Goal: Task Accomplishment & Management: Use online tool/utility

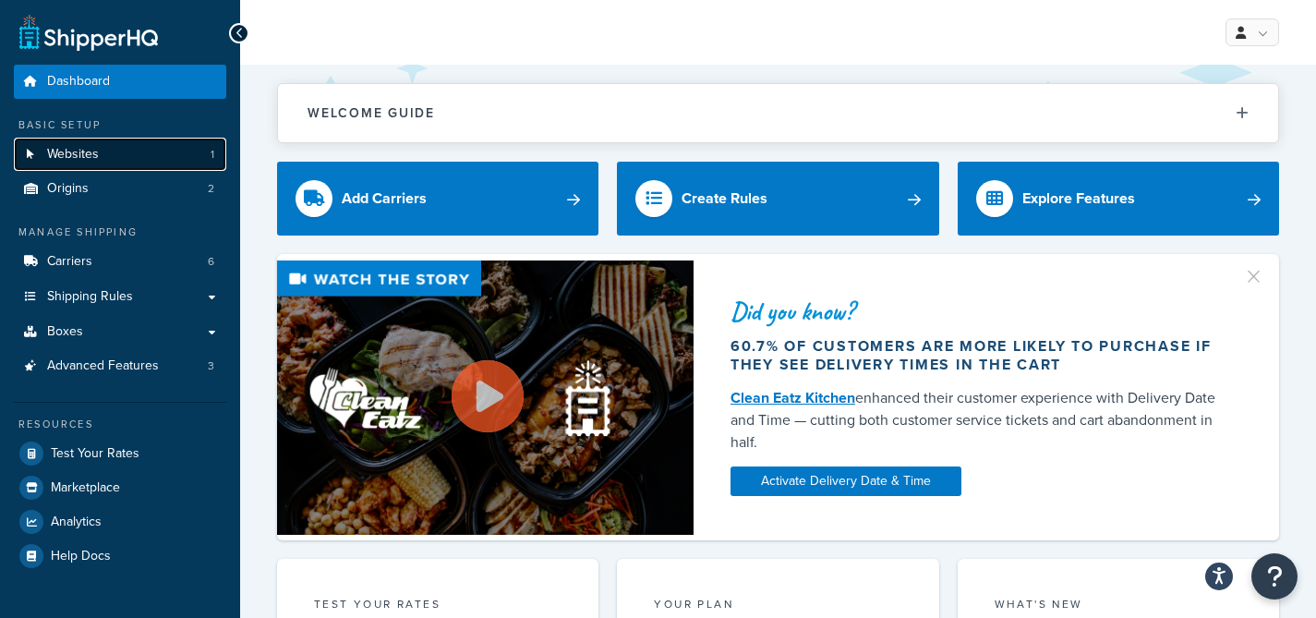
click at [135, 148] on link "Websites 1" at bounding box center [120, 155] width 212 height 34
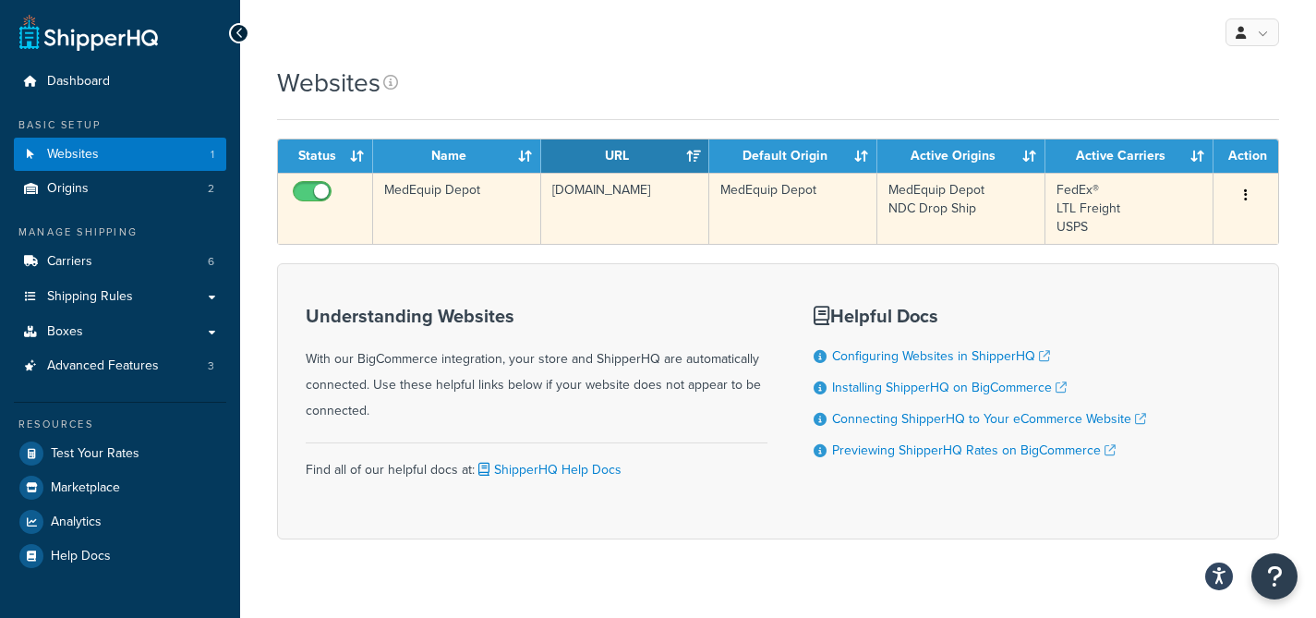
click at [603, 190] on td "www.medequipdepot.com" at bounding box center [625, 208] width 168 height 71
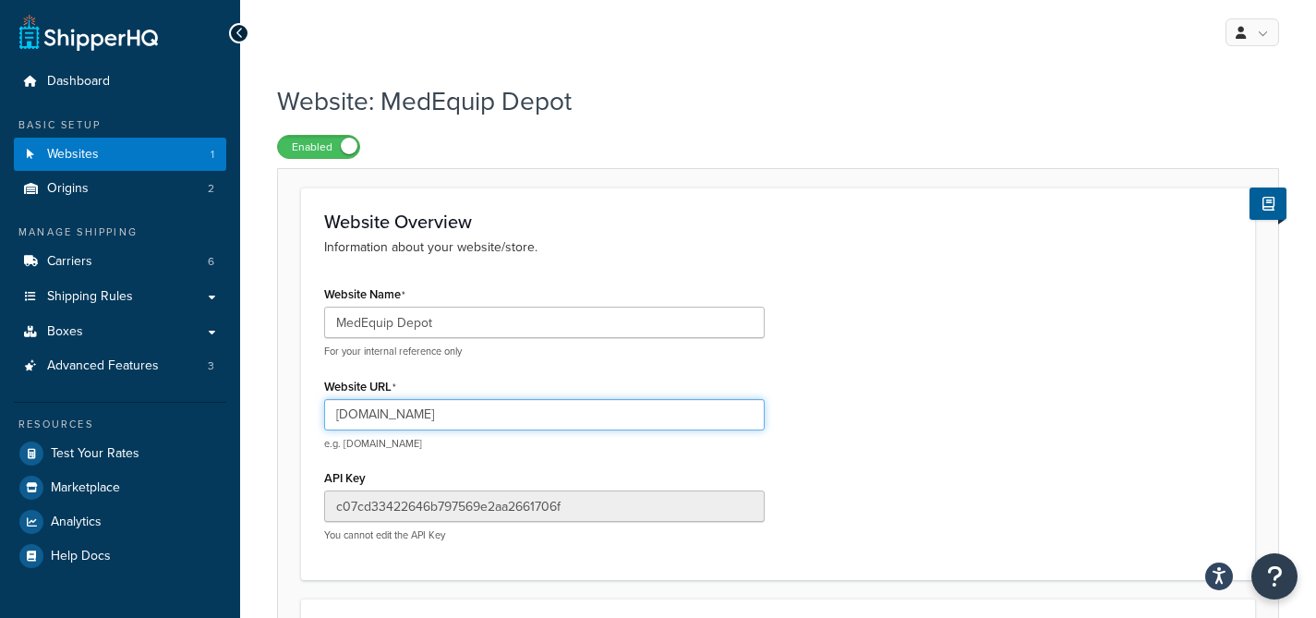
click at [436, 427] on input "[DOMAIN_NAME]" at bounding box center [544, 414] width 441 height 31
click at [437, 416] on input "[DOMAIN_NAME]" at bounding box center [544, 414] width 441 height 31
click at [437, 416] on input "www.medequipdepot.com" at bounding box center [544, 414] width 441 height 31
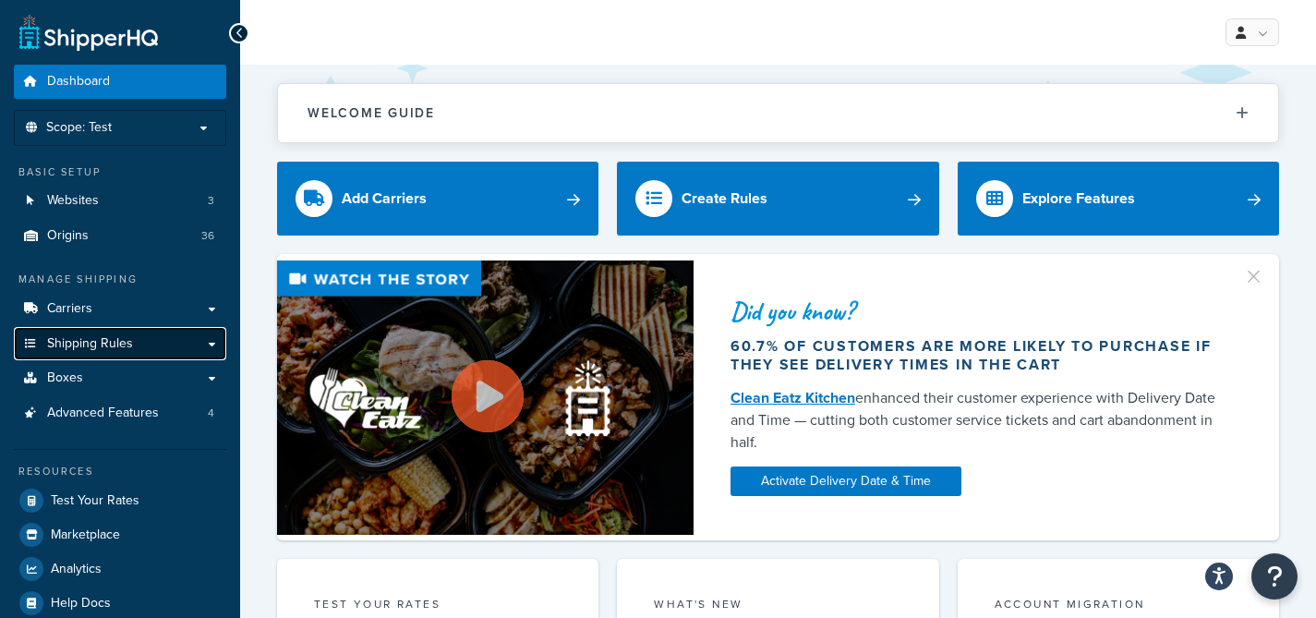
click at [155, 342] on link "Shipping Rules" at bounding box center [120, 344] width 212 height 34
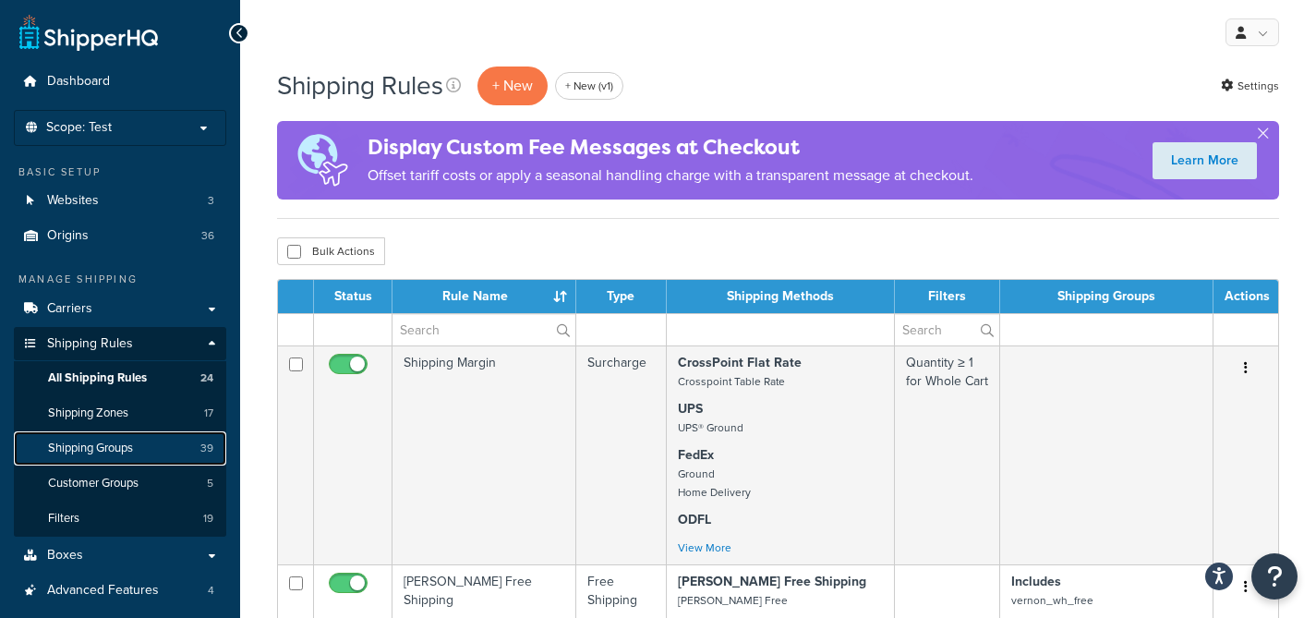
click at [145, 443] on link "Shipping Groups 39" at bounding box center [120, 448] width 212 height 34
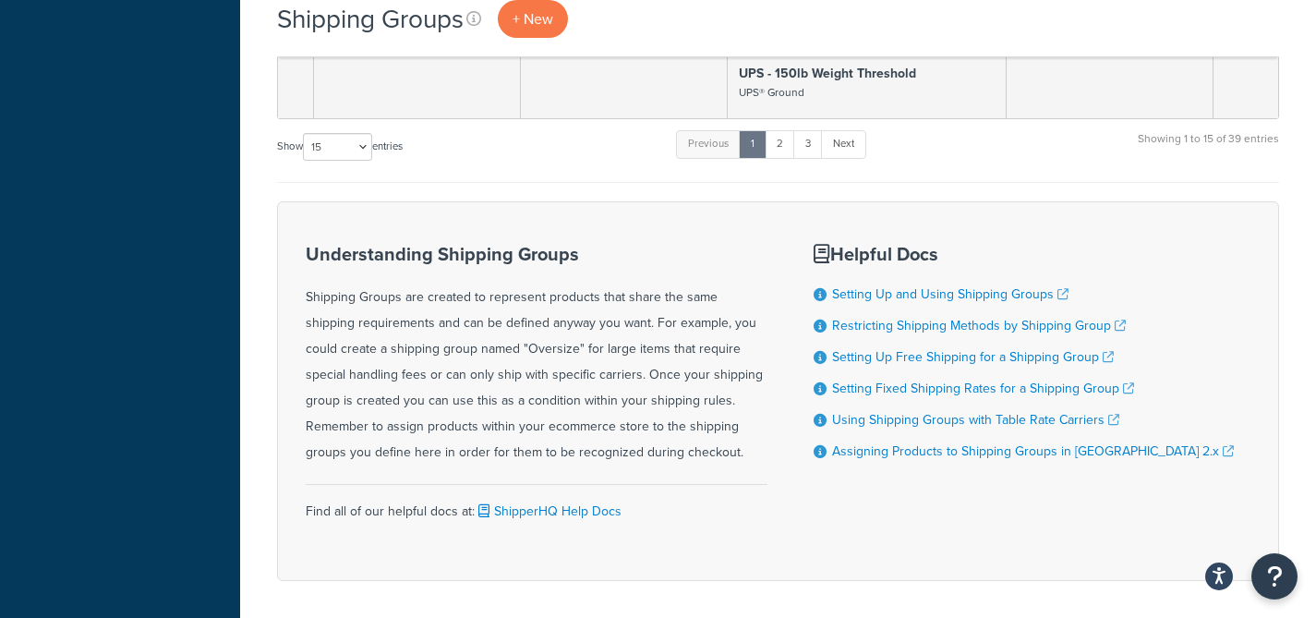
scroll to position [2023, 0]
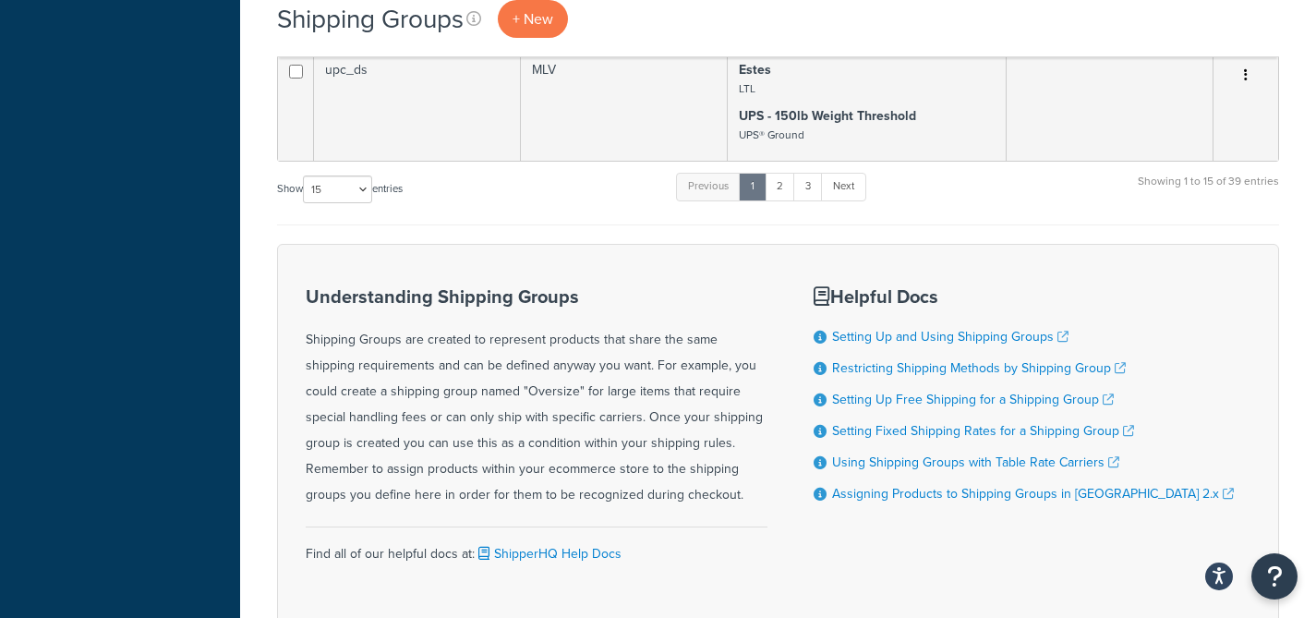
click at [345, 174] on div "Show 10 15 25 50 100 entries" at bounding box center [340, 191] width 126 height 40
click at [343, 184] on select "10 15 25 50 100" at bounding box center [337, 190] width 69 height 28
select select "100"
click at [305, 203] on select "10 15 25 50 100" at bounding box center [337, 190] width 69 height 28
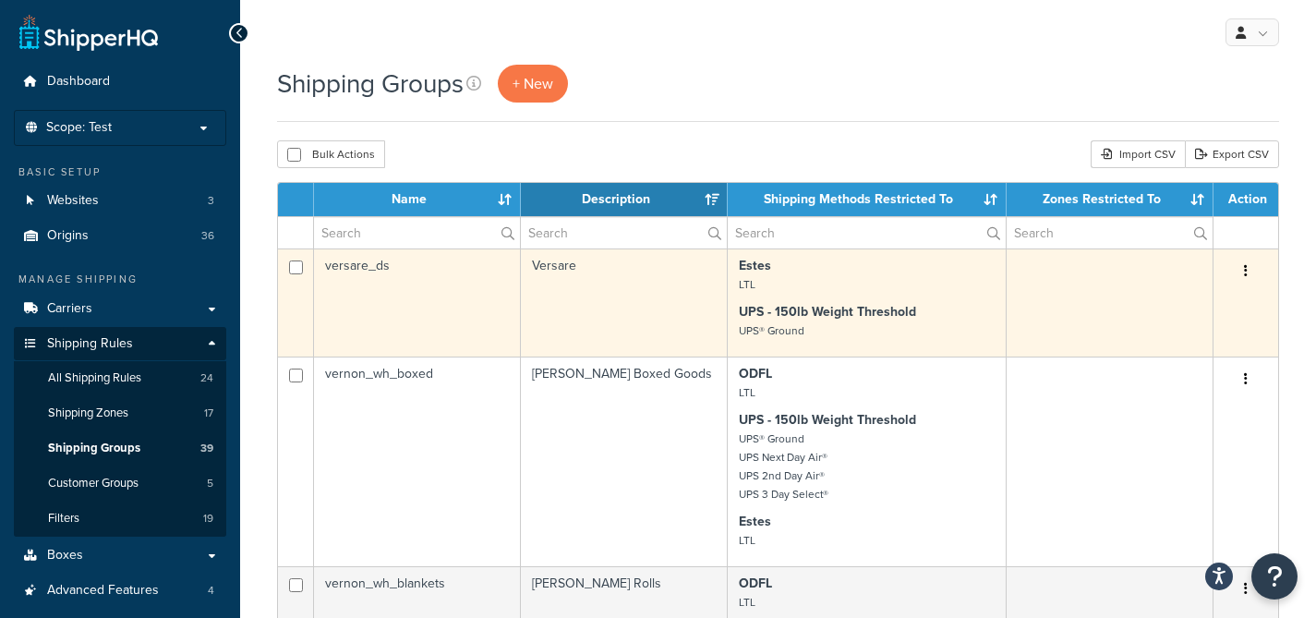
scroll to position [4134, 0]
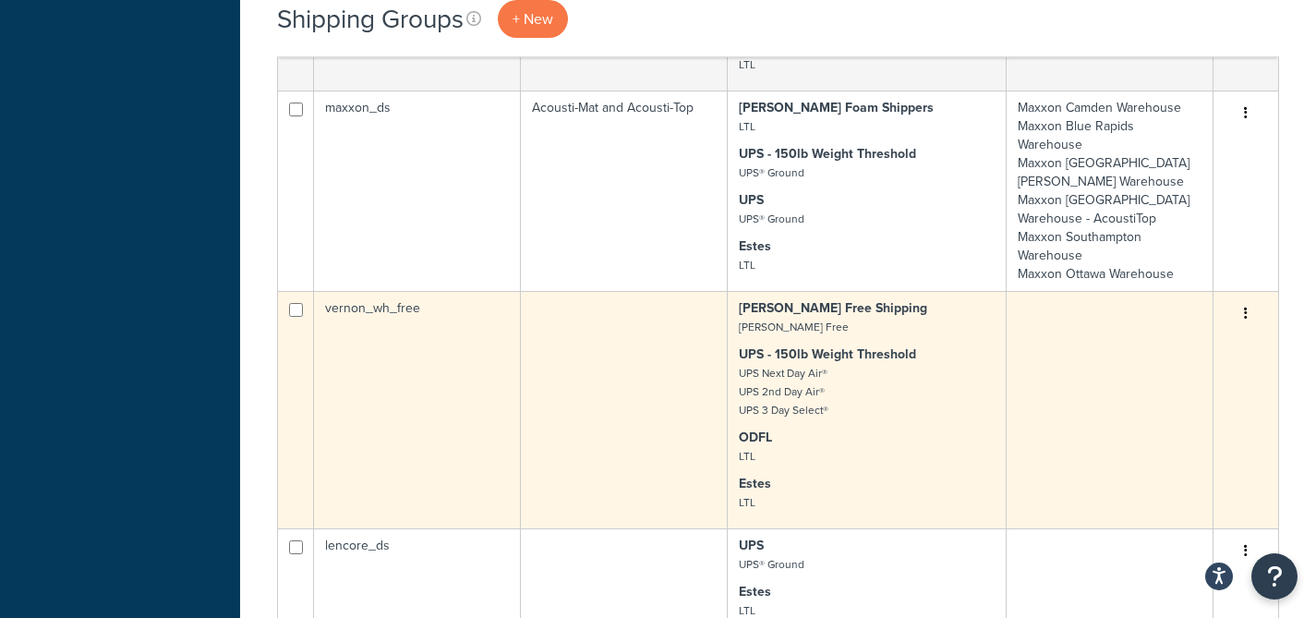
click at [1249, 310] on button "button" at bounding box center [1246, 314] width 26 height 30
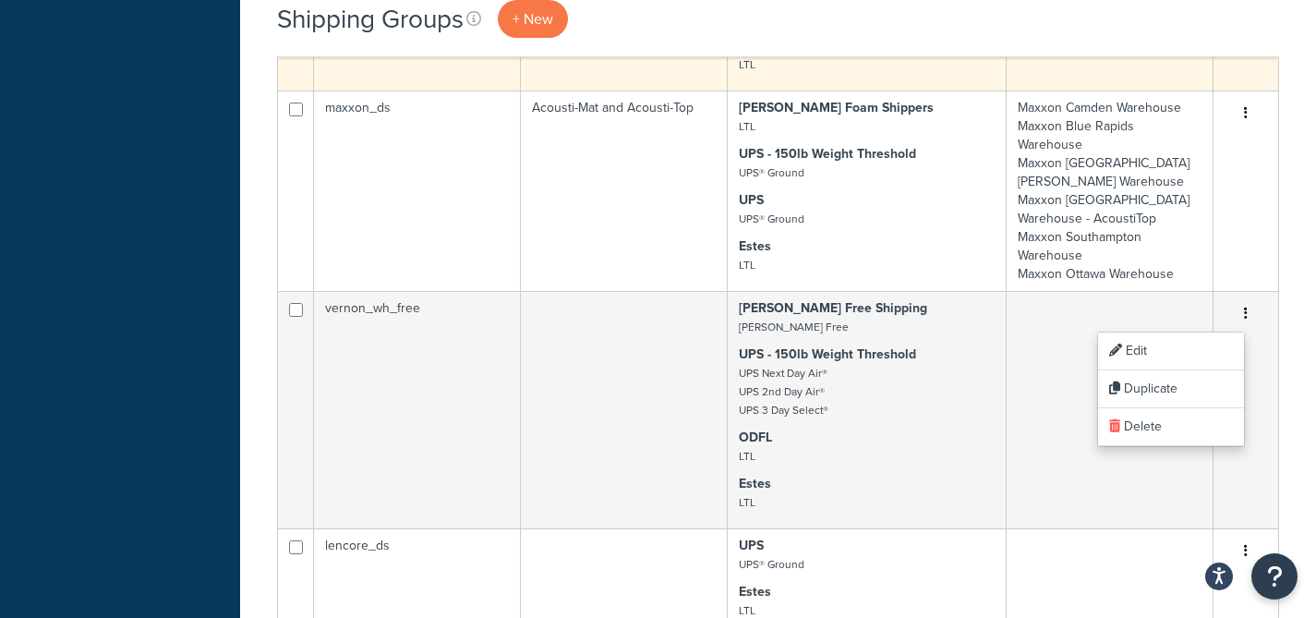
scroll to position [4480, 0]
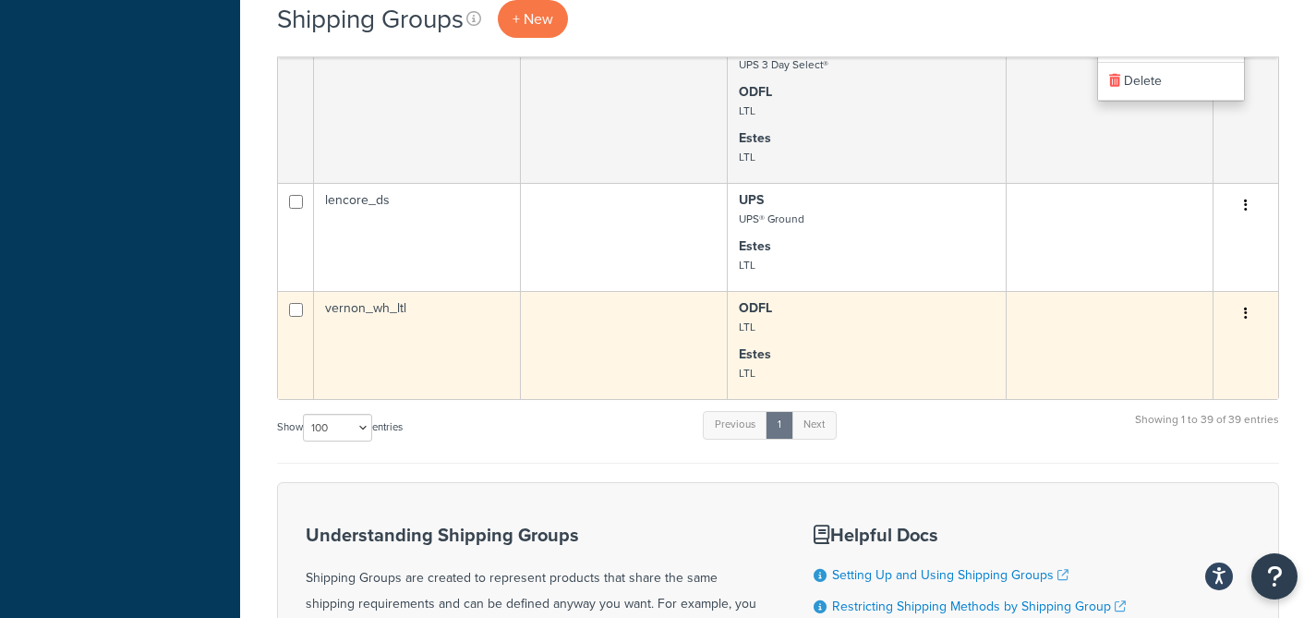
click at [1233, 318] on button "button" at bounding box center [1246, 314] width 26 height 30
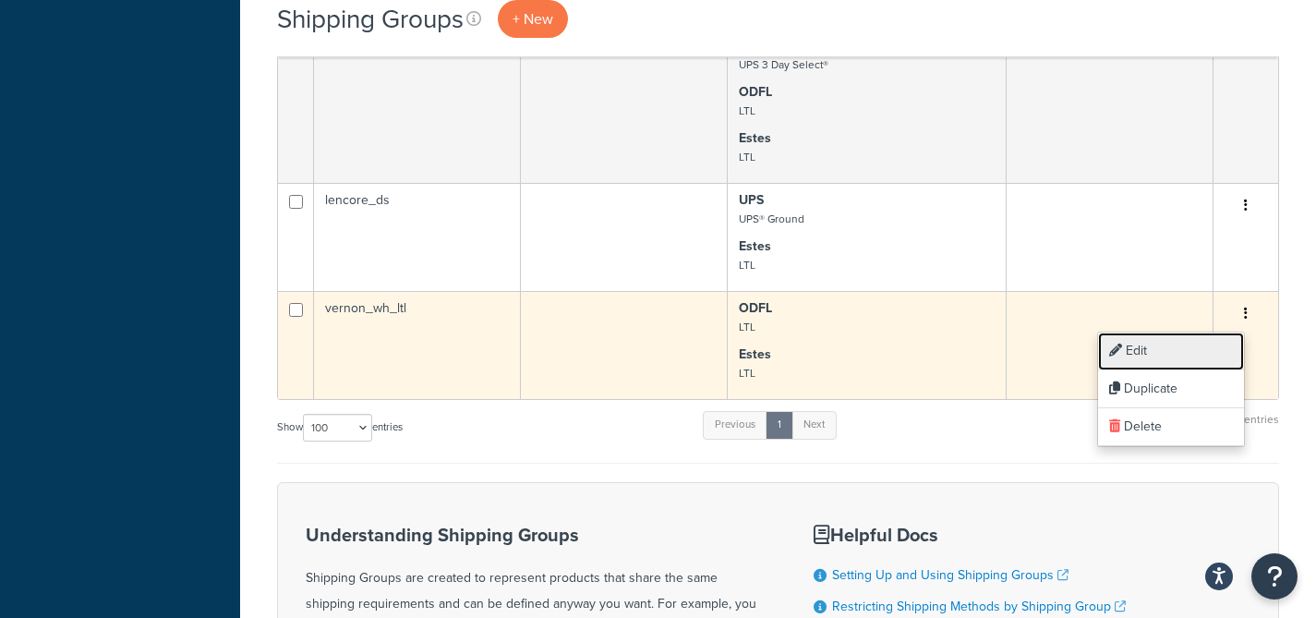
click at [1208, 354] on link "Edit" at bounding box center [1171, 352] width 146 height 38
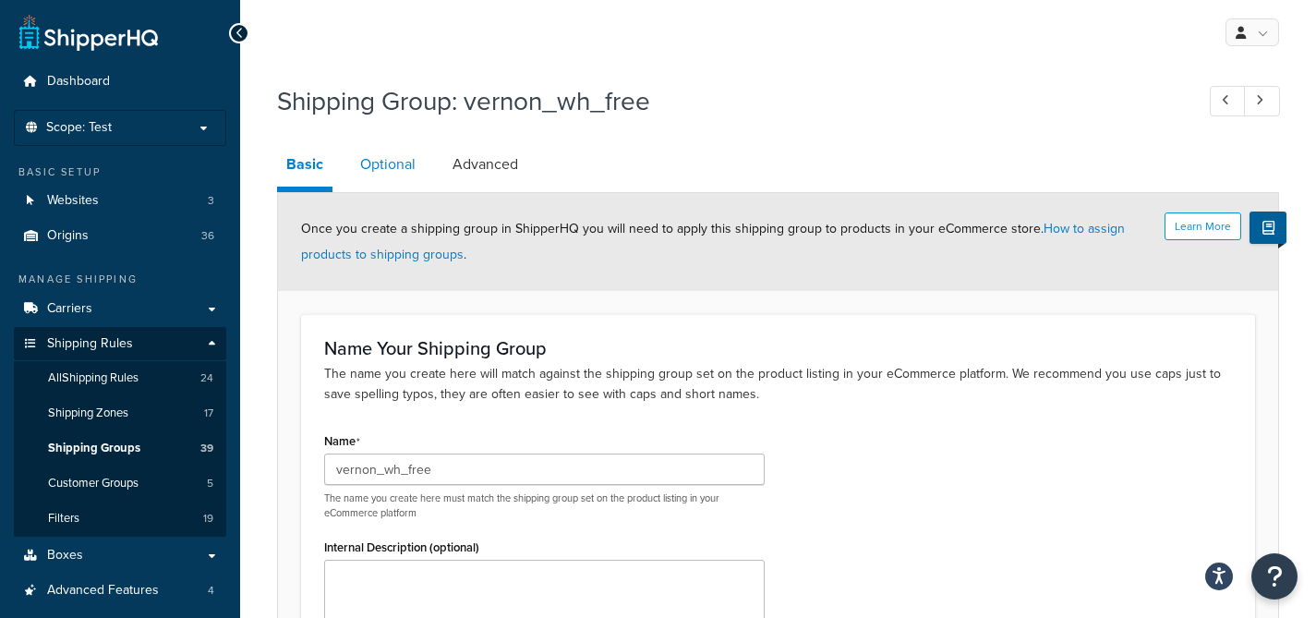
click at [388, 174] on link "Optional" at bounding box center [388, 164] width 74 height 44
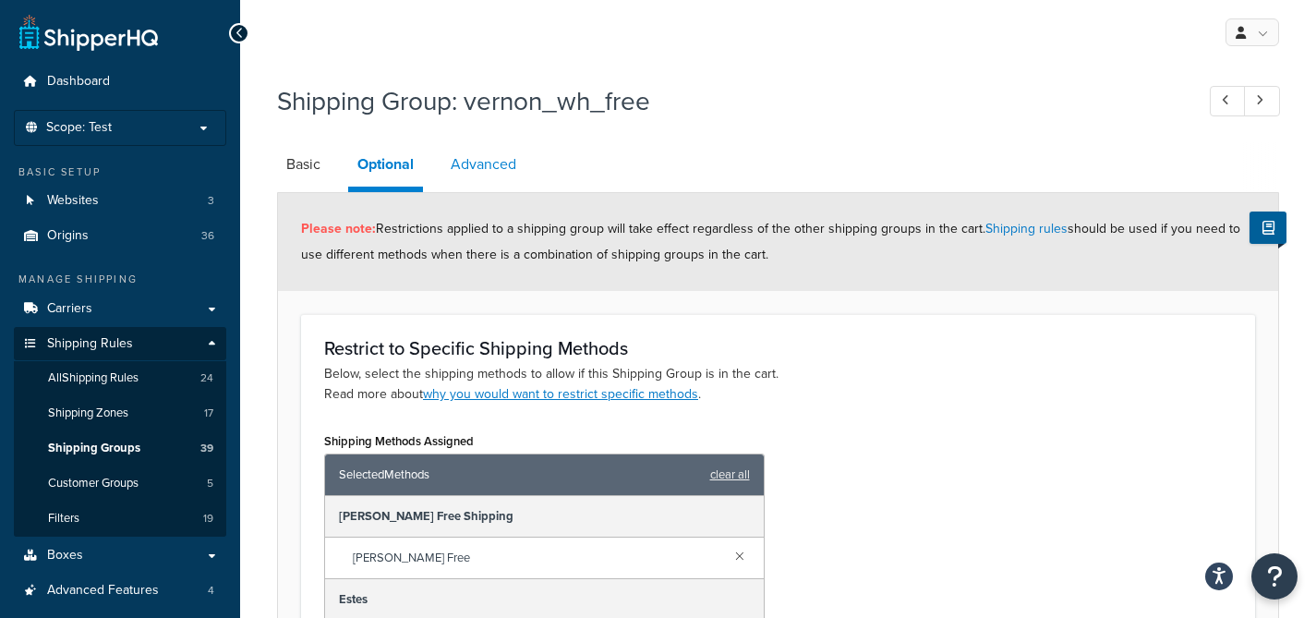
click at [492, 176] on link "Advanced" at bounding box center [484, 164] width 84 height 44
select select "70"
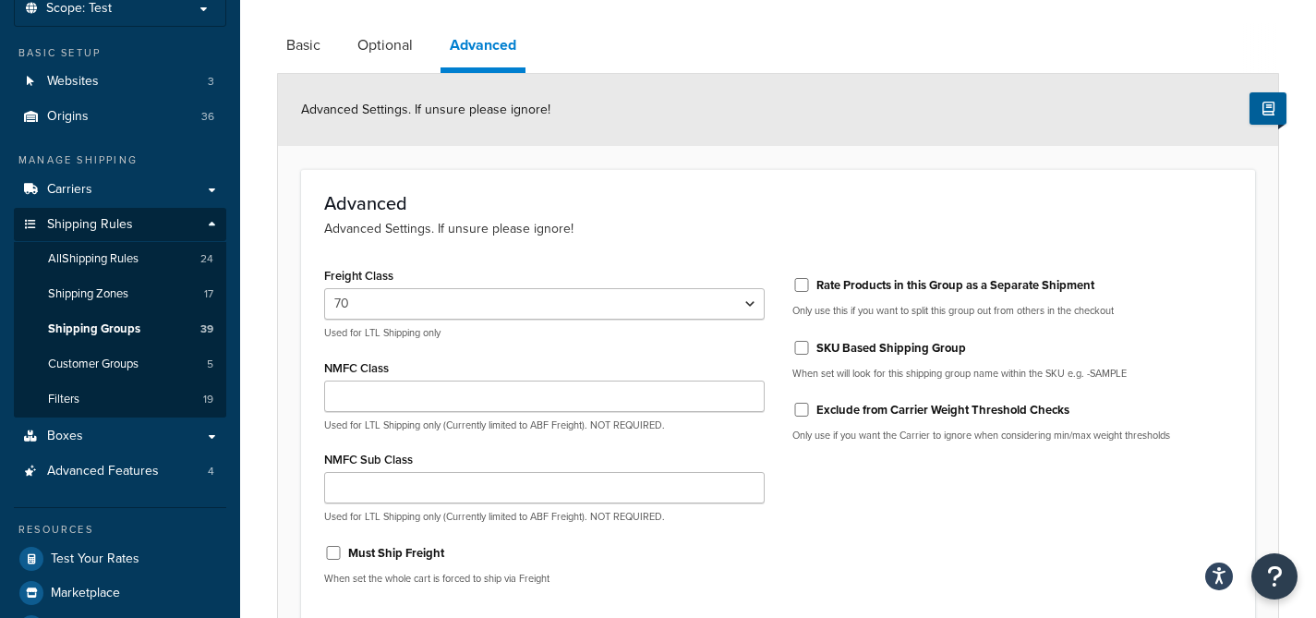
scroll to position [108, 0]
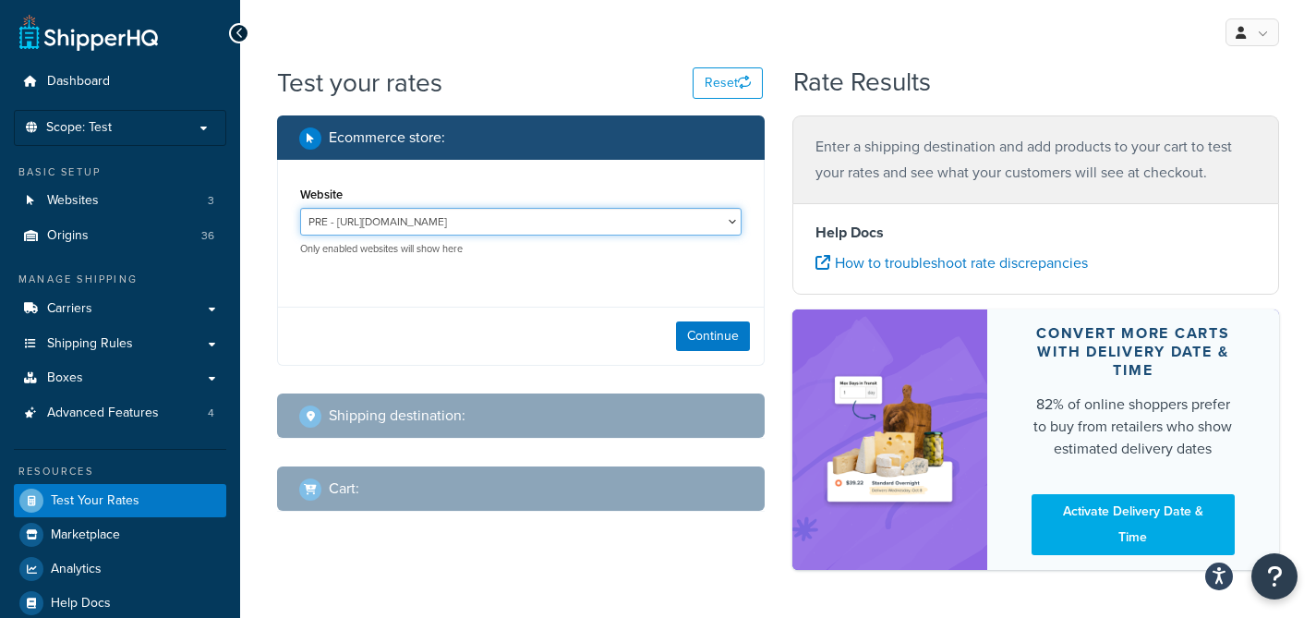
click at [617, 229] on select "PRE - [URL][DOMAIN_NAME] UAT - [URL][DOMAIN_NAME]" at bounding box center [521, 222] width 442 height 28
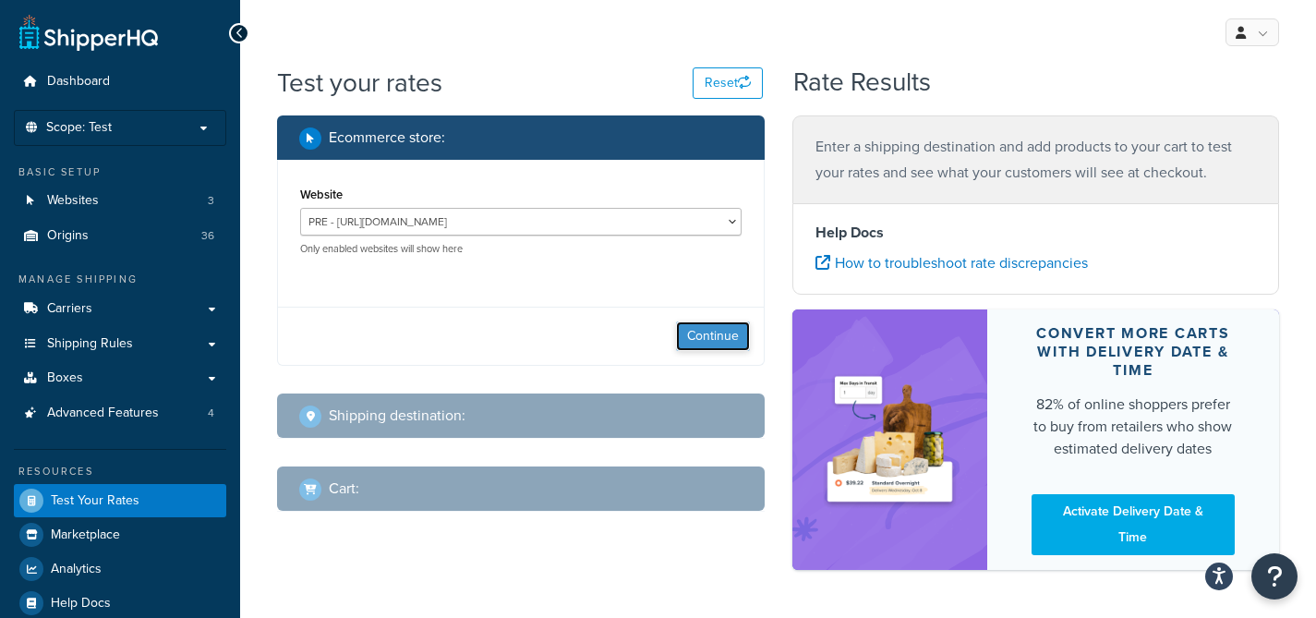
click at [695, 345] on button "Continue" at bounding box center [713, 336] width 74 height 30
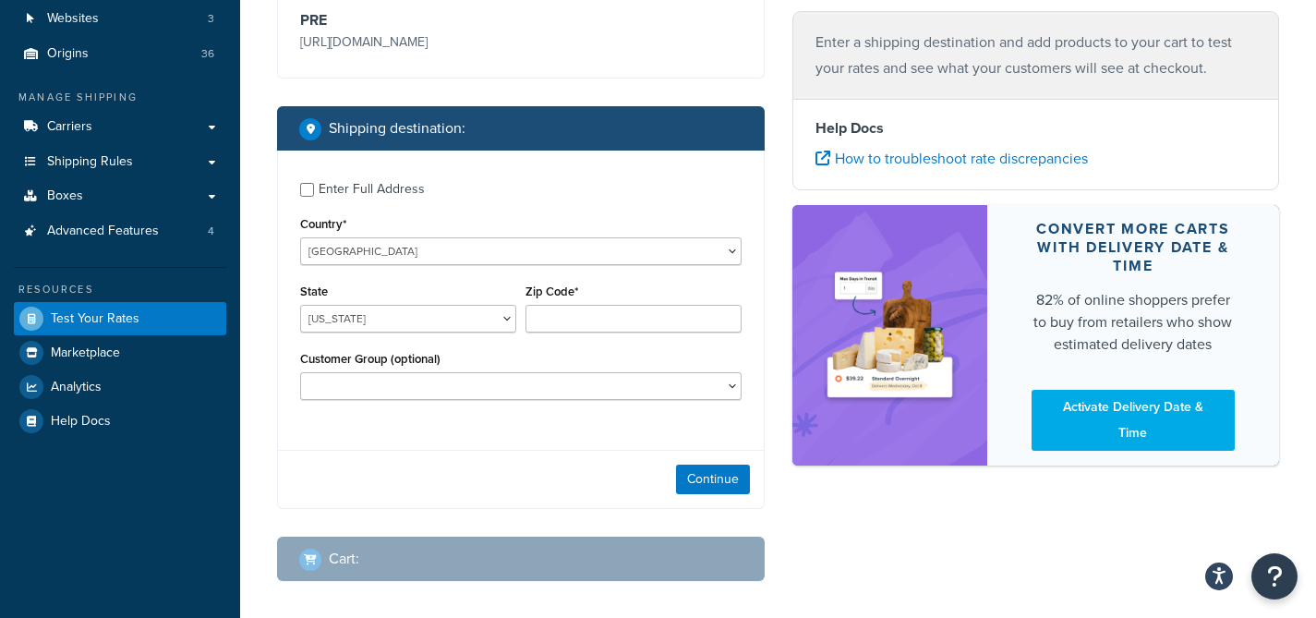
scroll to position [266, 0]
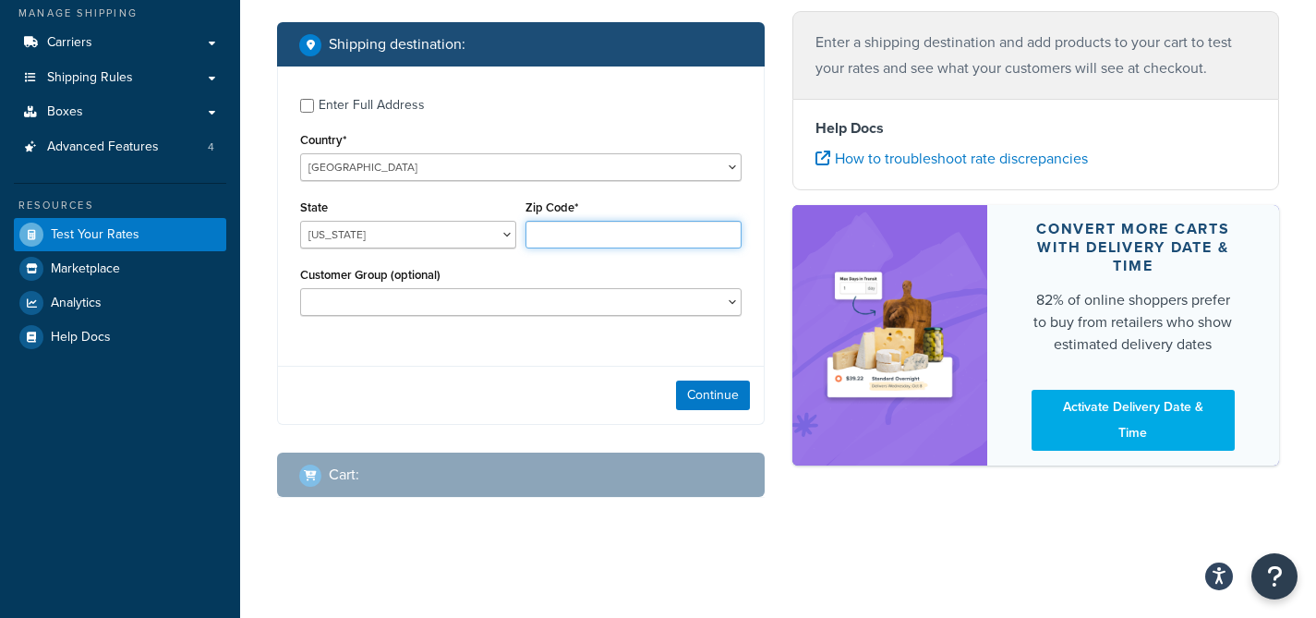
click at [551, 234] on input "Zip Code*" at bounding box center [634, 235] width 216 height 28
paste input "11492 abbots cross lane"
type input "11492 abbots cross lane"
click at [551, 239] on input "11492 abbots cross lane" at bounding box center [634, 235] width 216 height 28
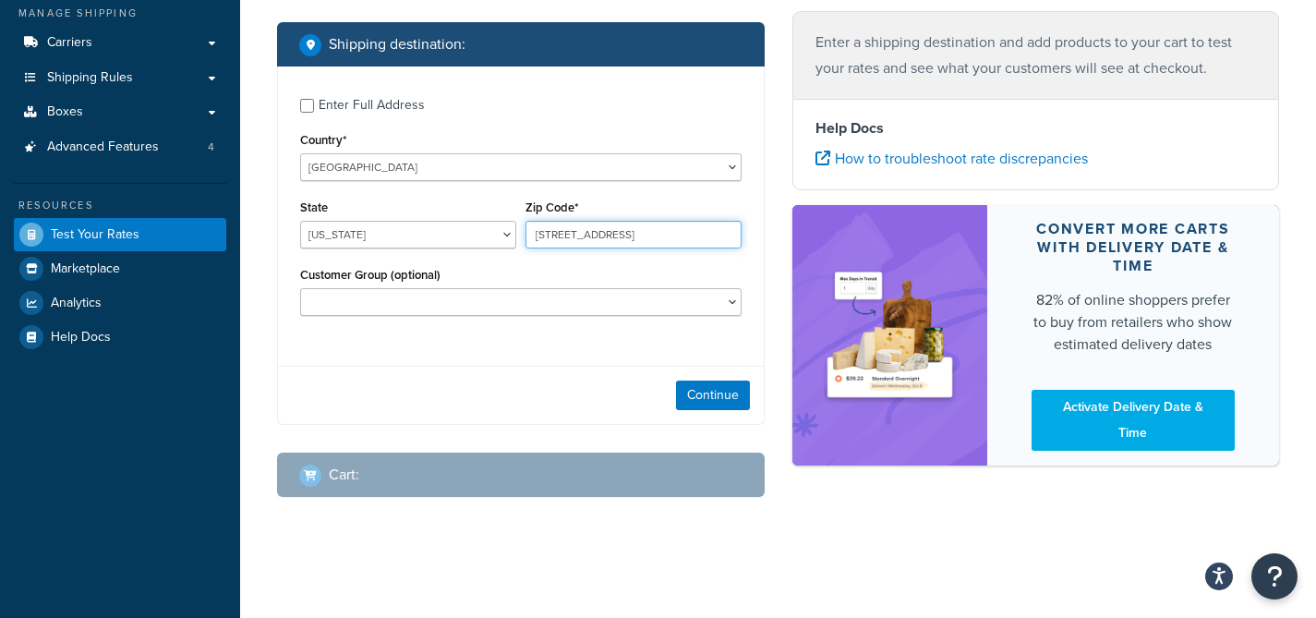
click at [551, 239] on input "11492 abbots cross lane" at bounding box center [634, 235] width 216 height 28
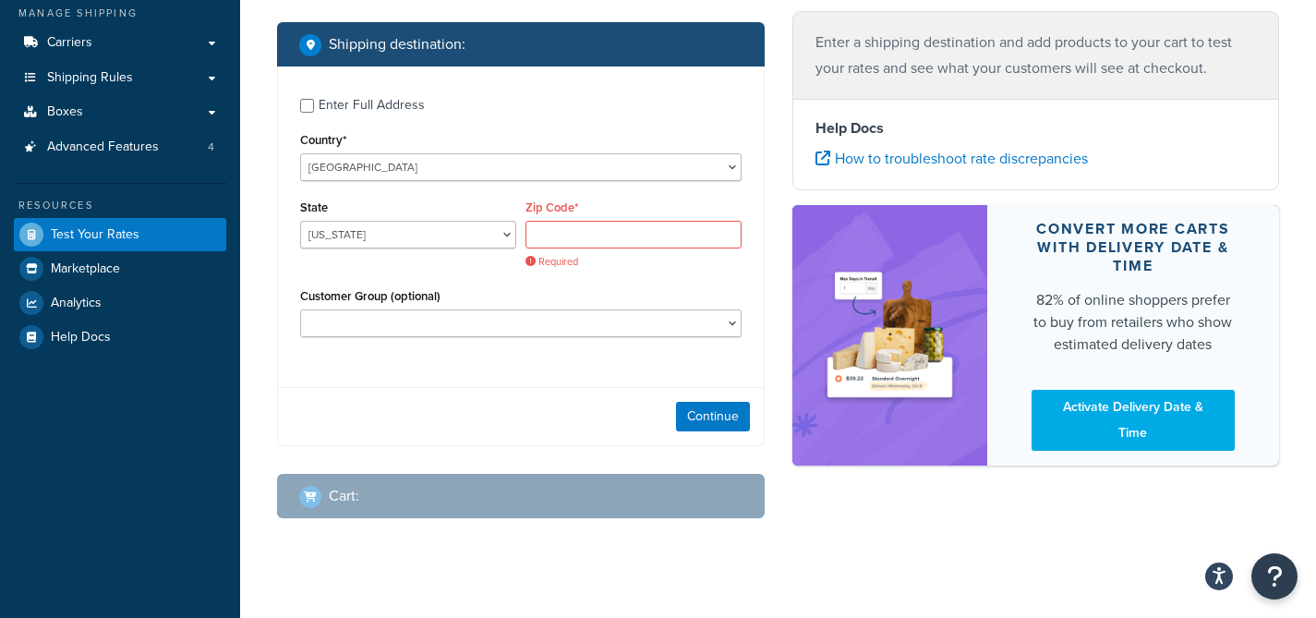
click at [369, 110] on div "Enter Full Address" at bounding box center [372, 105] width 106 height 26
click at [314, 110] on input "Enter Full Address" at bounding box center [307, 106] width 14 height 14
checkbox input "true"
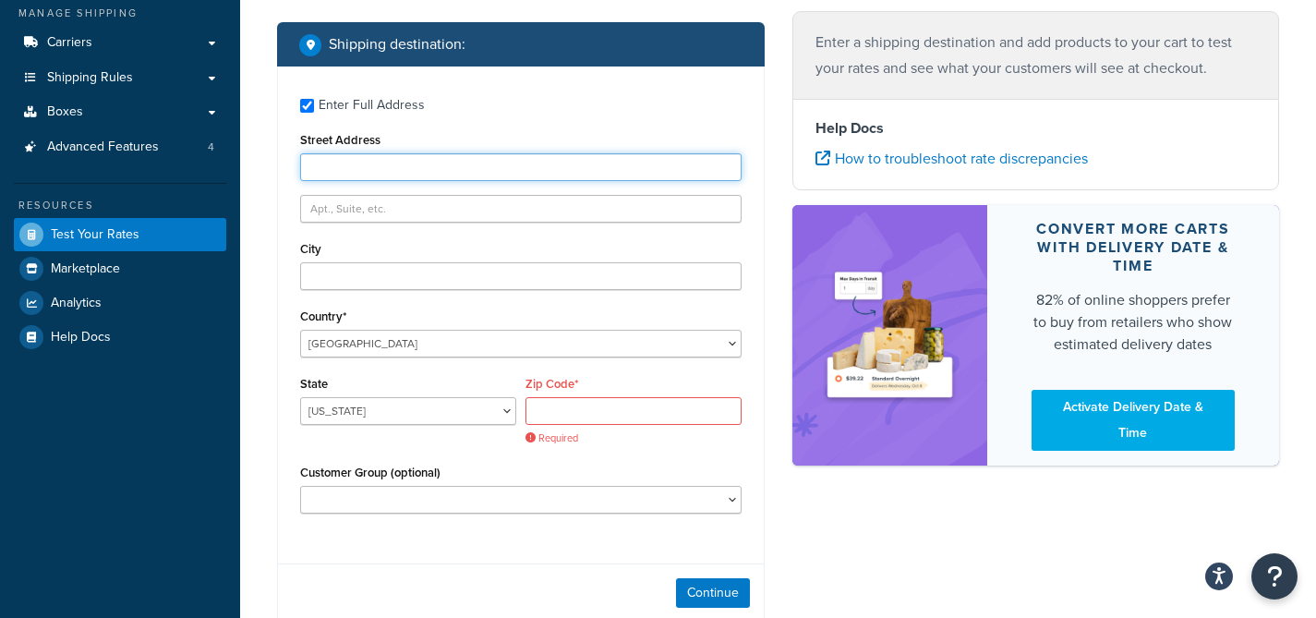
click at [384, 178] on input "Street Address" at bounding box center [521, 167] width 442 height 28
paste input "11492 abbots cross lane"
type input "11492 abbots cross lane"
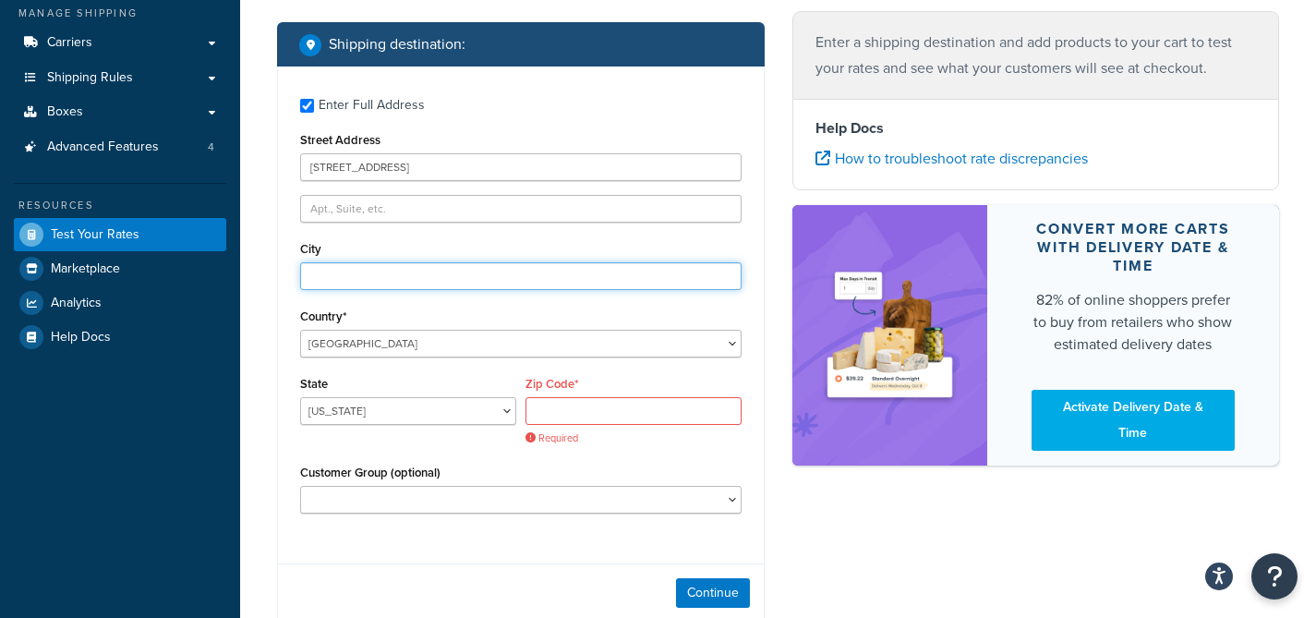
click at [433, 268] on input "City" at bounding box center [521, 276] width 442 height 28
type input "Glen Allen"
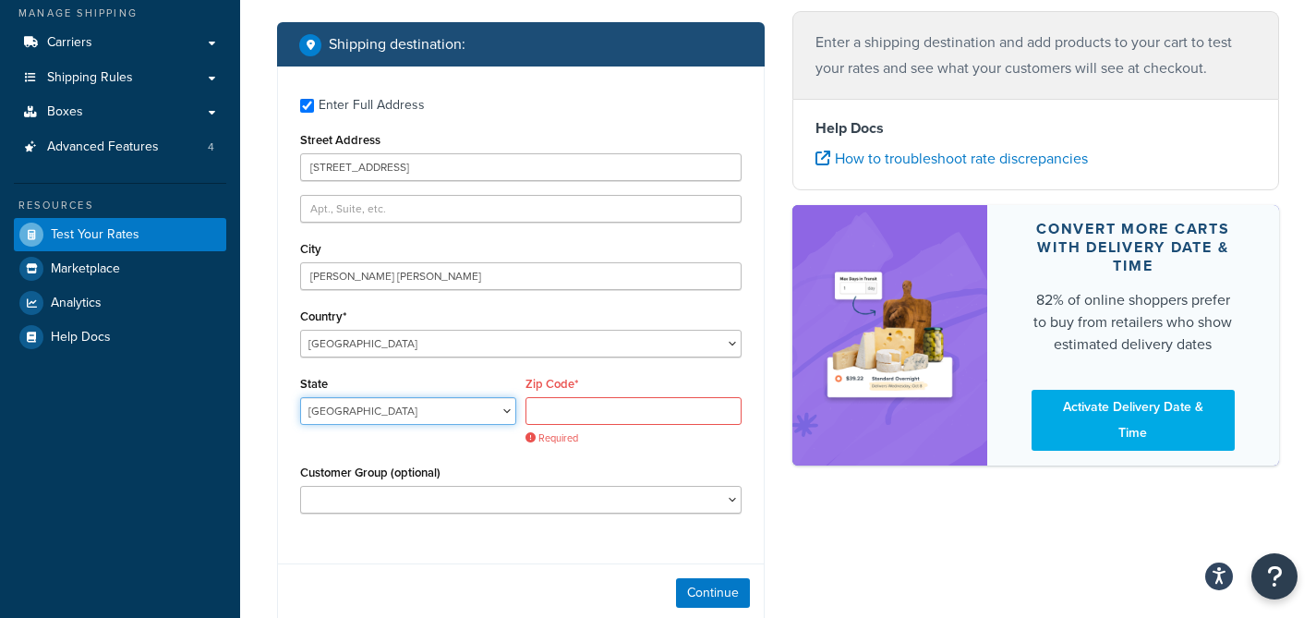
click at [478, 421] on select "Alabama Alaska American Samoa Arizona Arkansas Armed Forces Americas Armed Forc…" at bounding box center [408, 411] width 216 height 28
select select "VA"
click at [300, 397] on select "Alabama Alaska American Samoa Arizona Arkansas Armed Forces Americas Armed Forc…" at bounding box center [408, 411] width 216 height 28
click at [587, 410] on input "Zip Code*" at bounding box center [634, 411] width 216 height 28
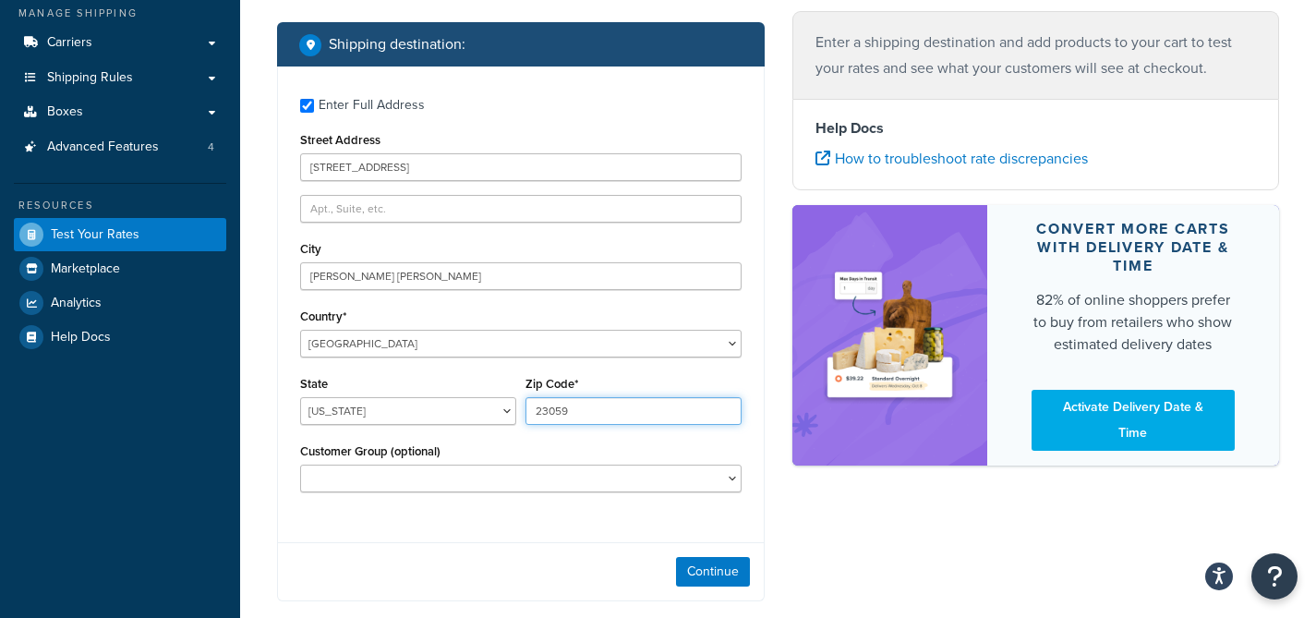
type input "23059"
click at [583, 490] on select "Logged In Not Logged in Retail Wholesale" at bounding box center [521, 479] width 442 height 28
click at [693, 564] on button "Continue" at bounding box center [713, 572] width 74 height 30
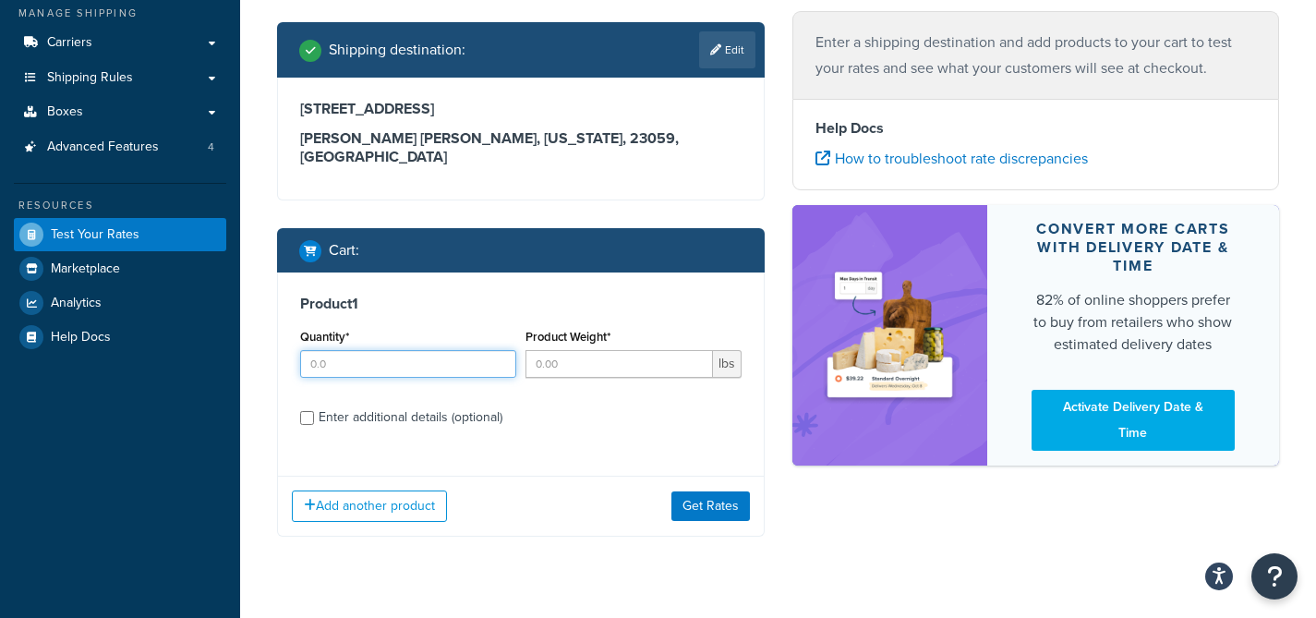
click at [415, 350] on input "Quantity*" at bounding box center [408, 364] width 216 height 28
type input "1"
click at [601, 329] on div "Product Weight* lbs" at bounding box center [634, 351] width 216 height 54
click at [599, 350] on input "Product Weight*" at bounding box center [620, 364] width 188 height 28
type input "36"
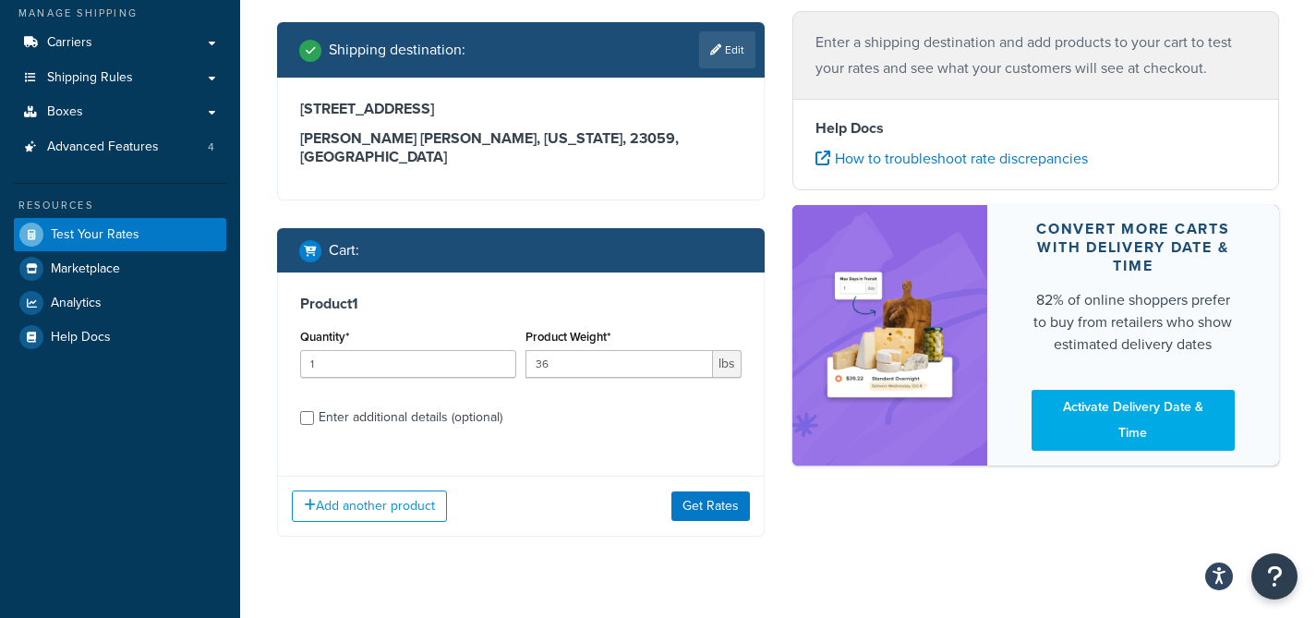
click at [466, 405] on div "Enter additional details (optional)" at bounding box center [411, 418] width 184 height 26
click at [314, 411] on input "Enter additional details (optional)" at bounding box center [307, 418] width 14 height 14
checkbox input "true"
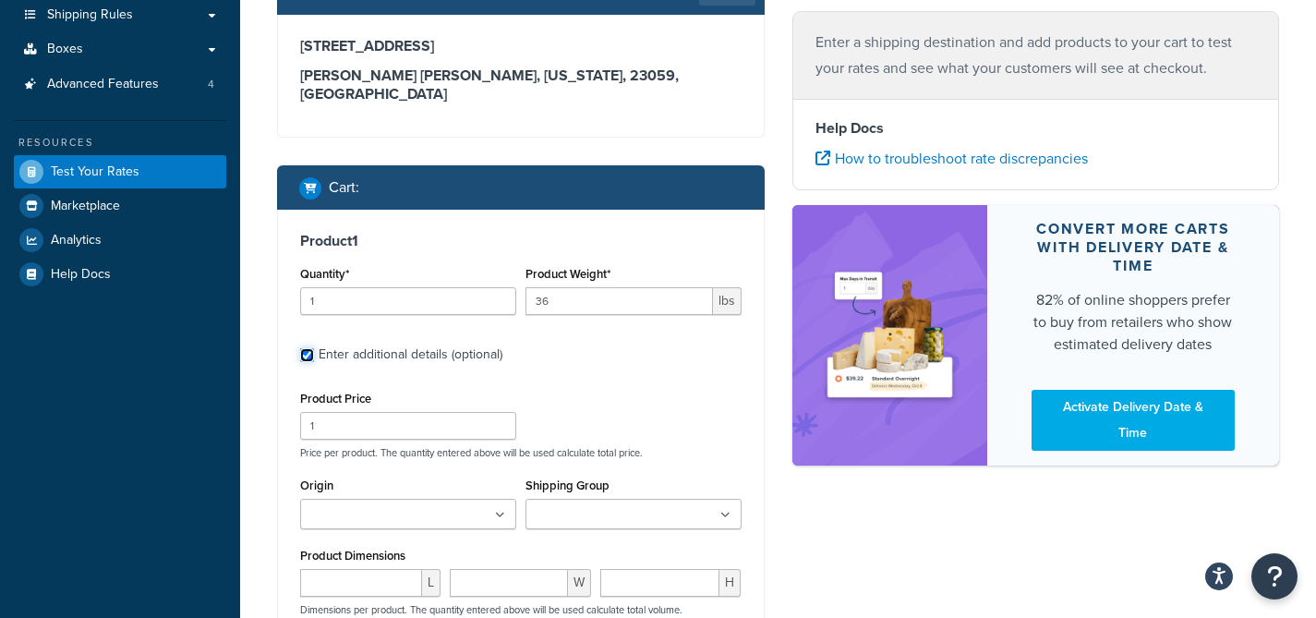
scroll to position [450, 0]
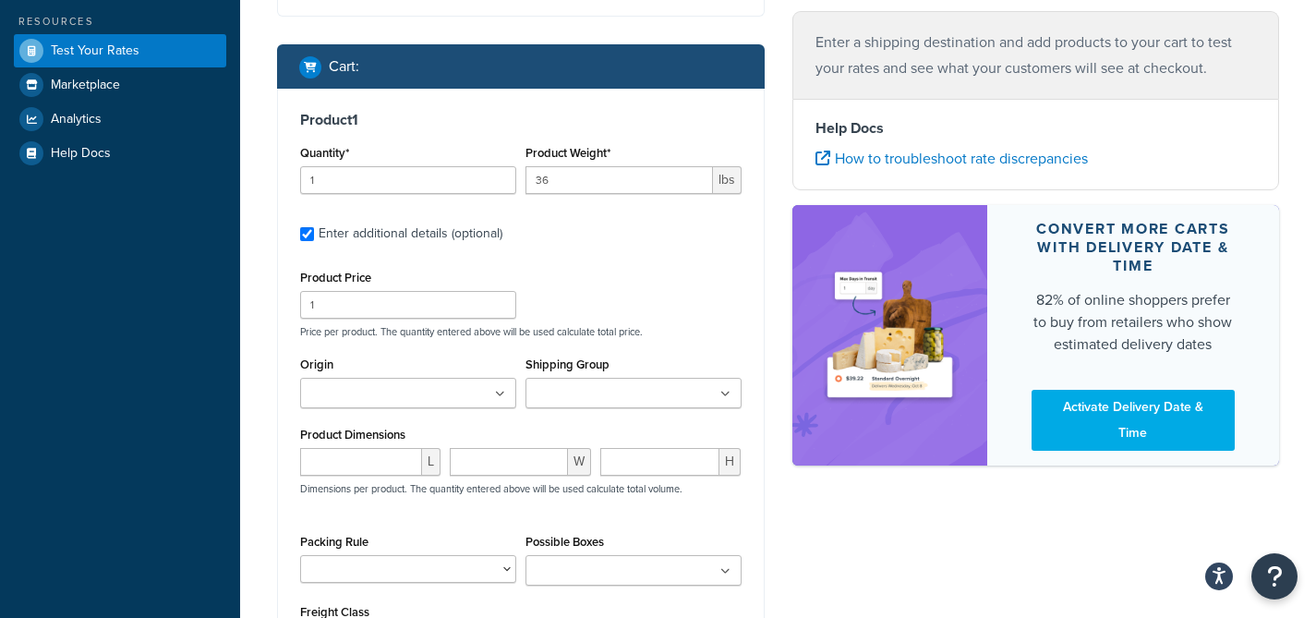
click at [424, 384] on input "Origin" at bounding box center [387, 394] width 163 height 20
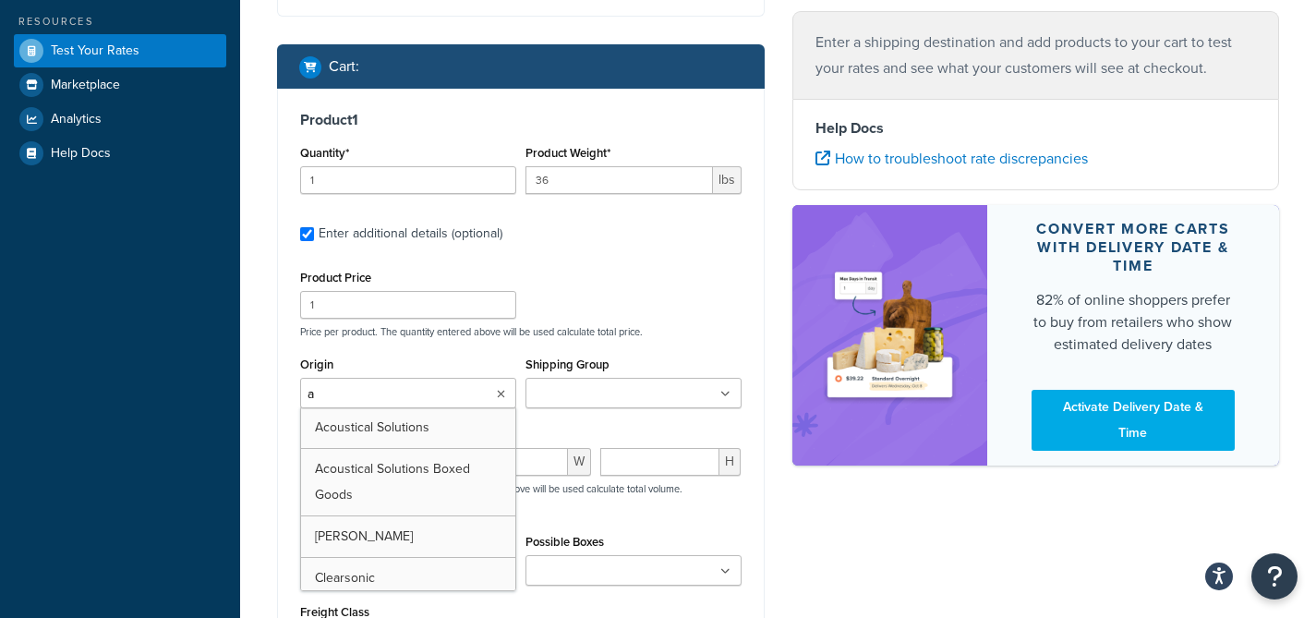
type input "ac"
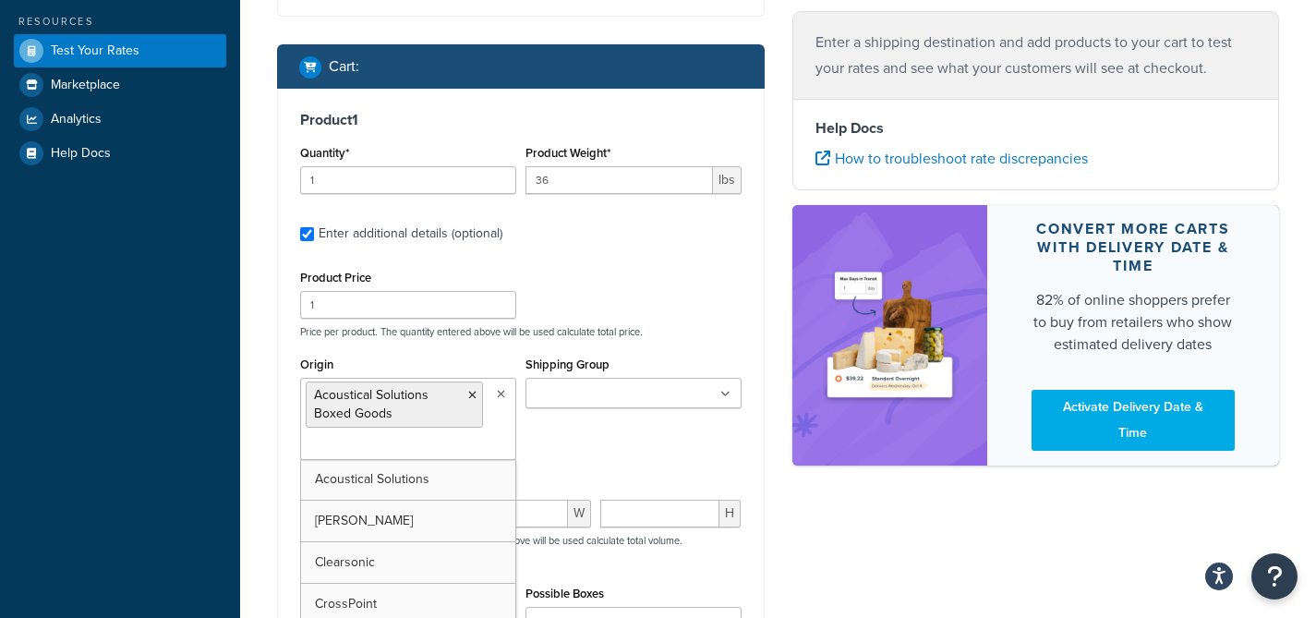
click at [608, 406] on div "Origin Acoustical Solutions Boxed Goods Acoustical Solutions Blachford Clearson…" at bounding box center [521, 413] width 451 height 122
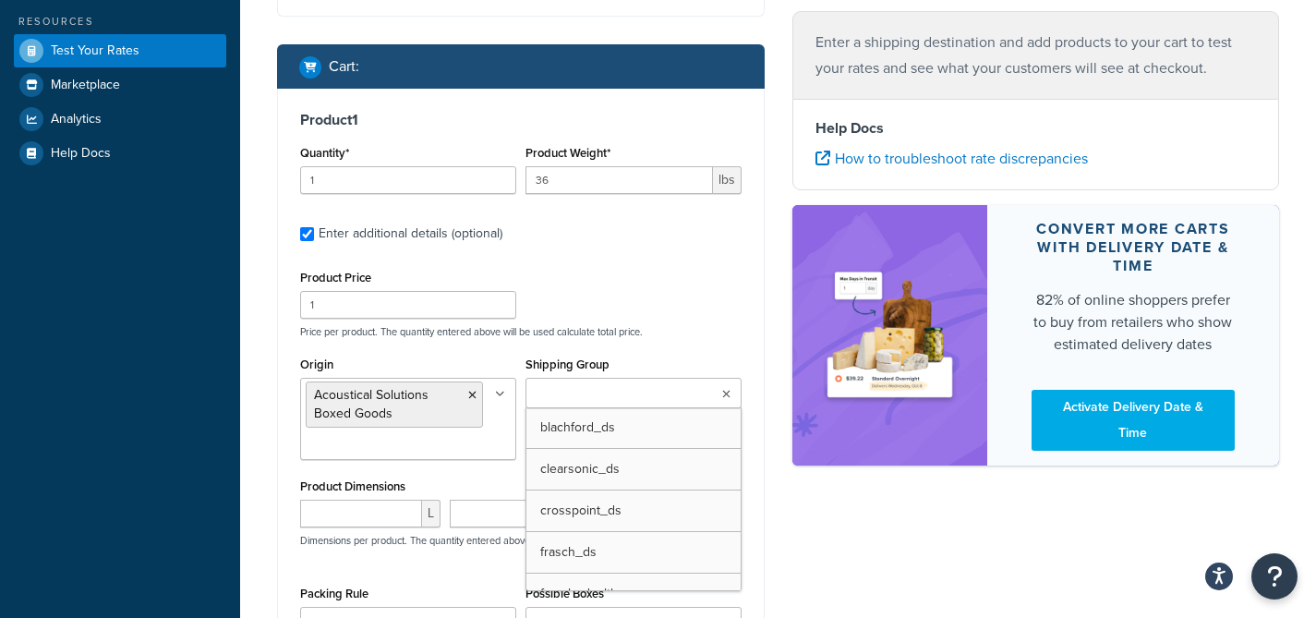
click at [613, 385] on input "Shipping Group" at bounding box center [612, 394] width 163 height 20
type input "vernon_wh"
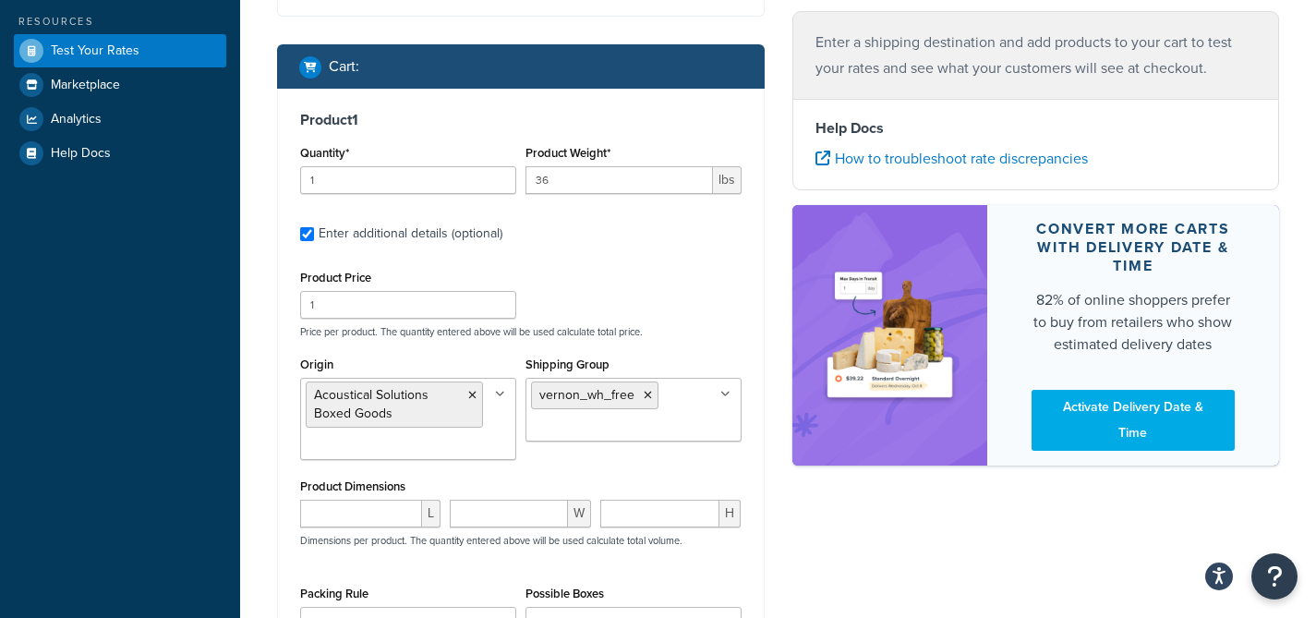
click at [668, 352] on div "Shipping Group vernon_wh_free blachford_ds clearsonic_ds crosspoint_ds frasch_d…" at bounding box center [634, 397] width 216 height 90
click at [347, 500] on input "number" at bounding box center [361, 514] width 122 height 28
type input "12"
type input "9"
type input "14"
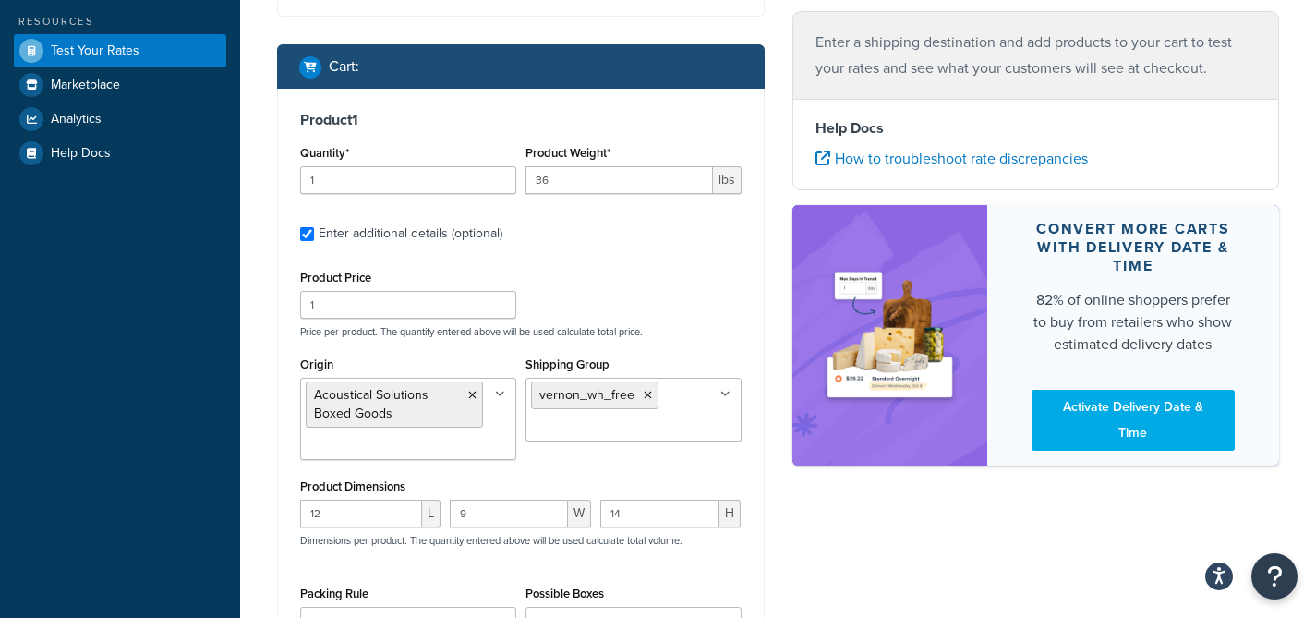
click at [295, 486] on div "Product 1 Quantity* 1 Product Weight* 36 lbs Enter additional details (optional…" at bounding box center [521, 415] width 486 height 652
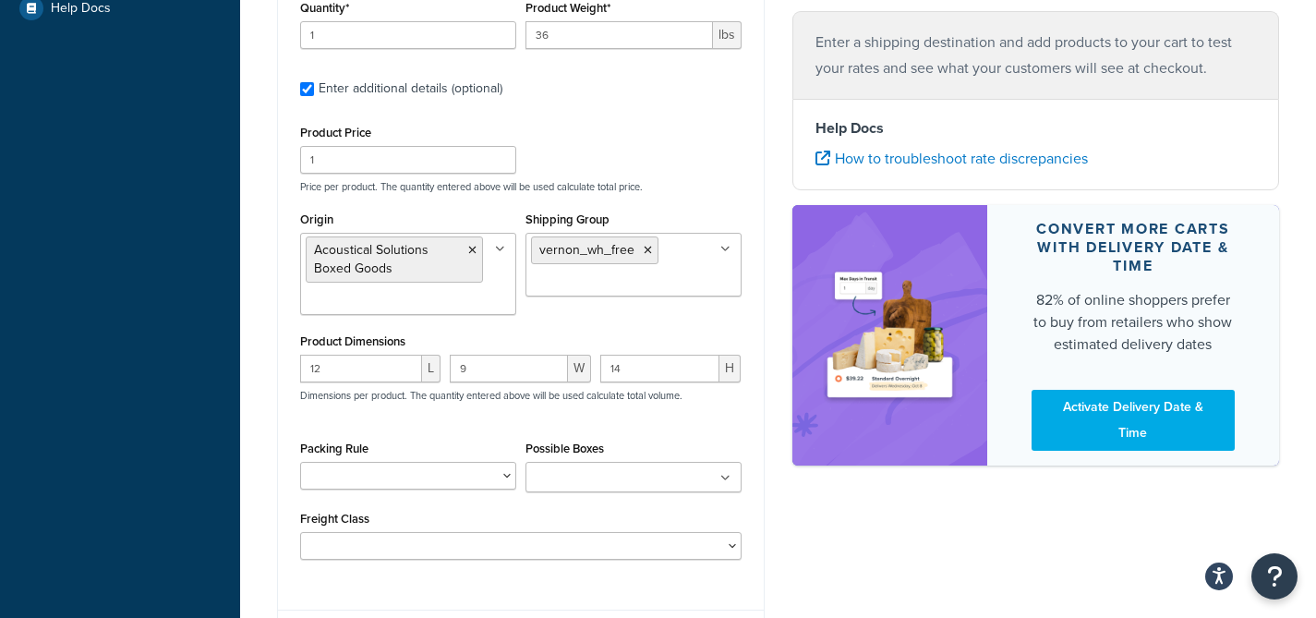
scroll to position [611, 0]
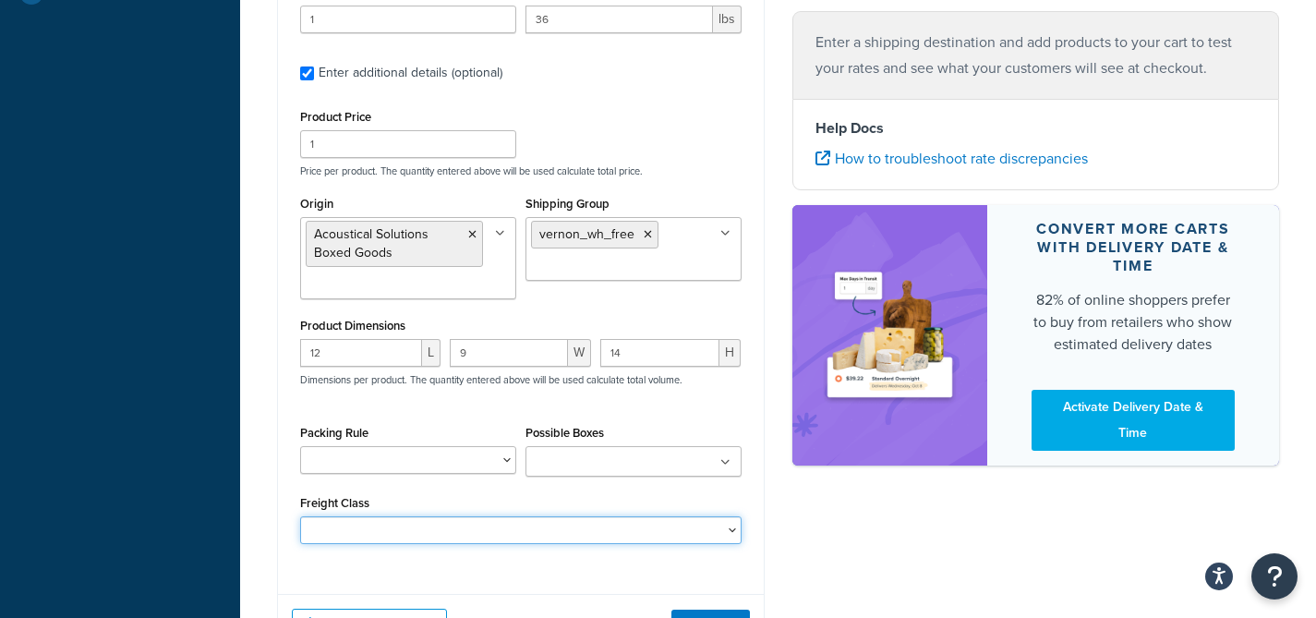
click at [443, 522] on select "50 55 60 65 70 77.5 85 92.5 100 110 125 150 175 200 250 300 400 500" at bounding box center [521, 530] width 442 height 28
select select "70"
click at [300, 516] on select "50 55 60 65 70 77.5 85 92.5 100 110 125 150 175 200 250 300 400 500" at bounding box center [521, 530] width 442 height 28
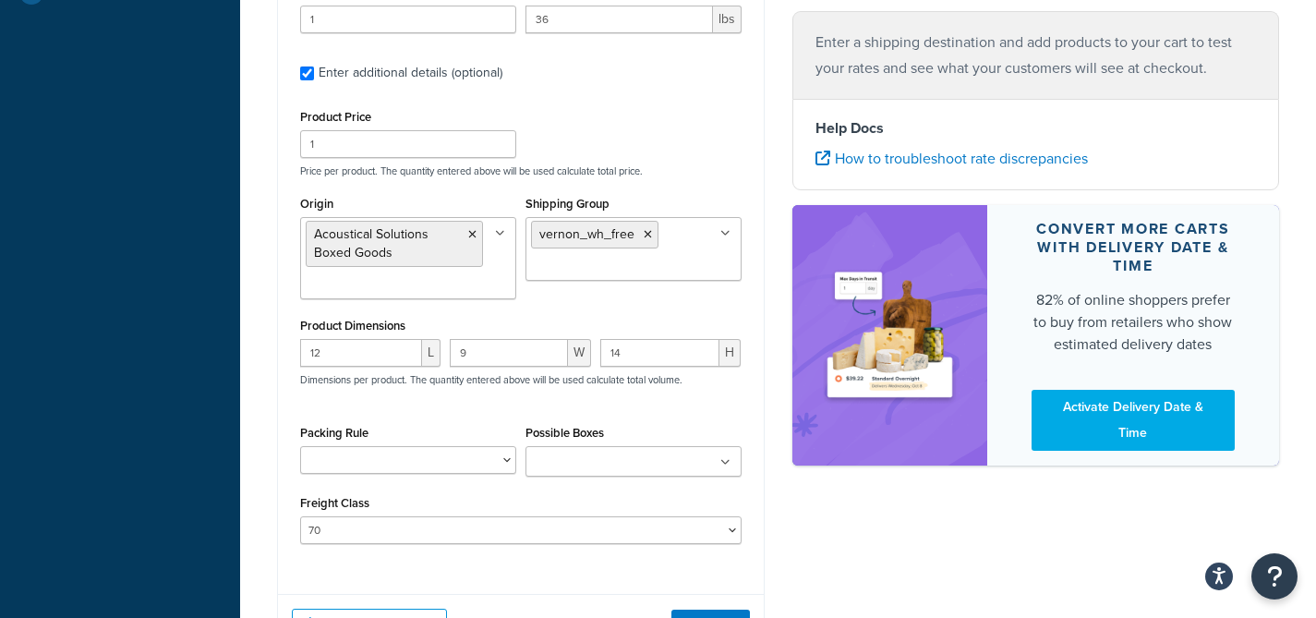
click at [606, 453] on input "Possible Boxes" at bounding box center [612, 463] width 163 height 20
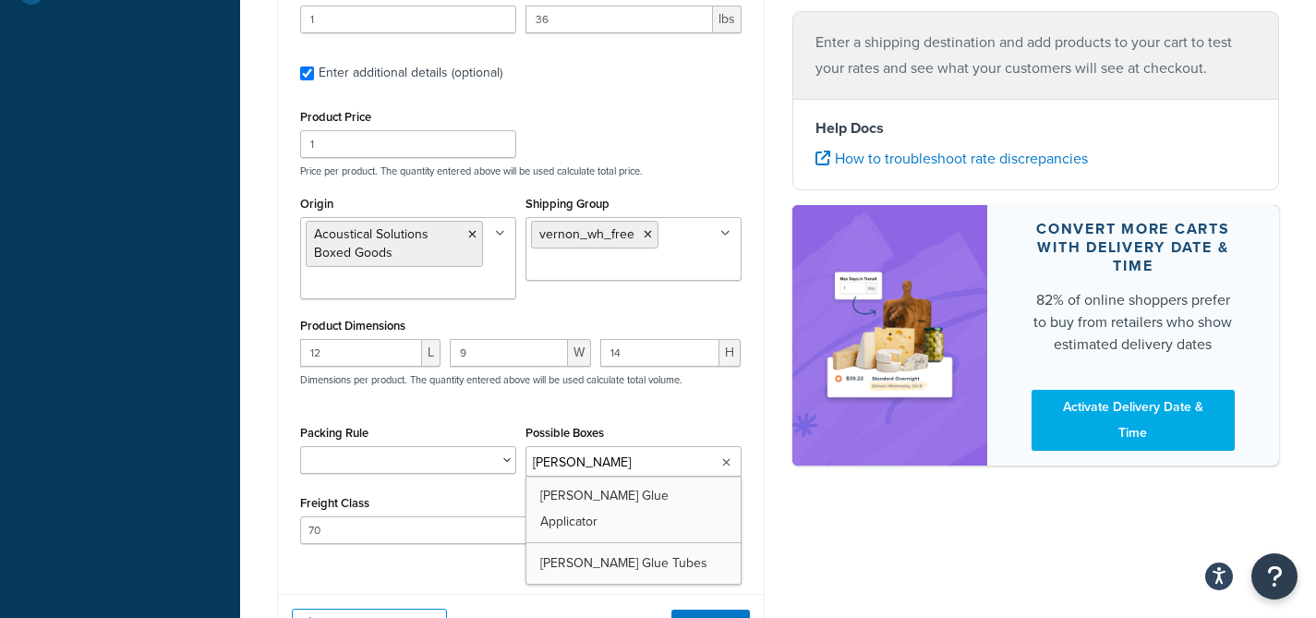
type input "vernon gre"
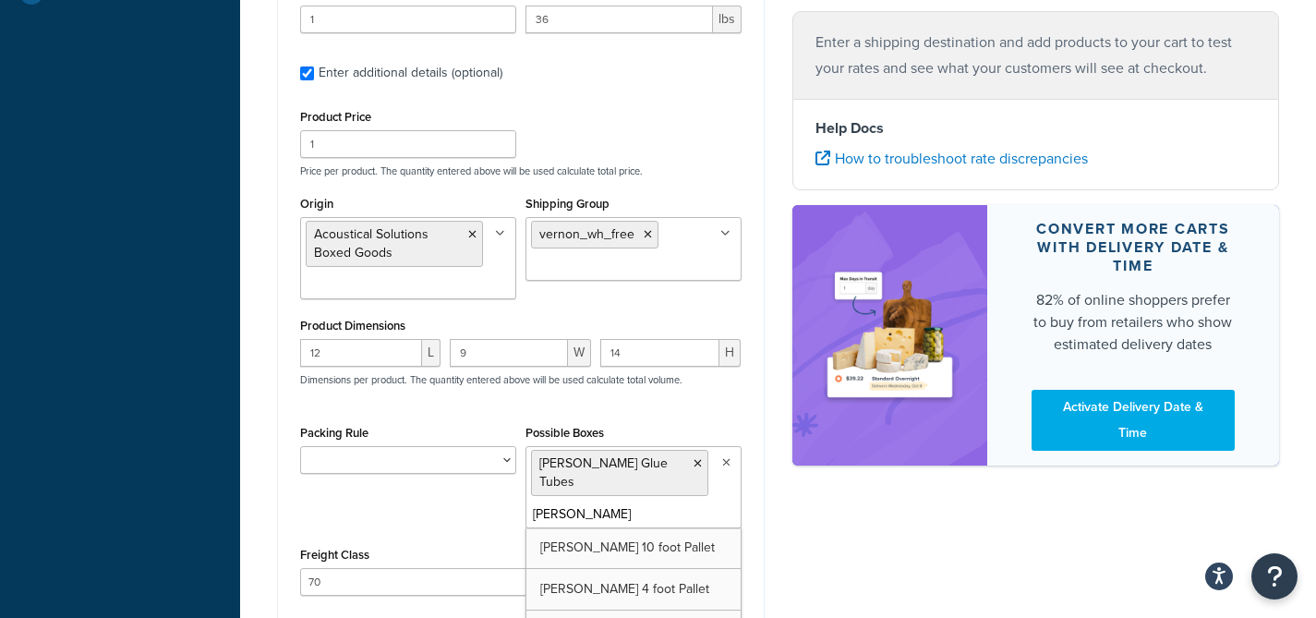
type input "vernon"
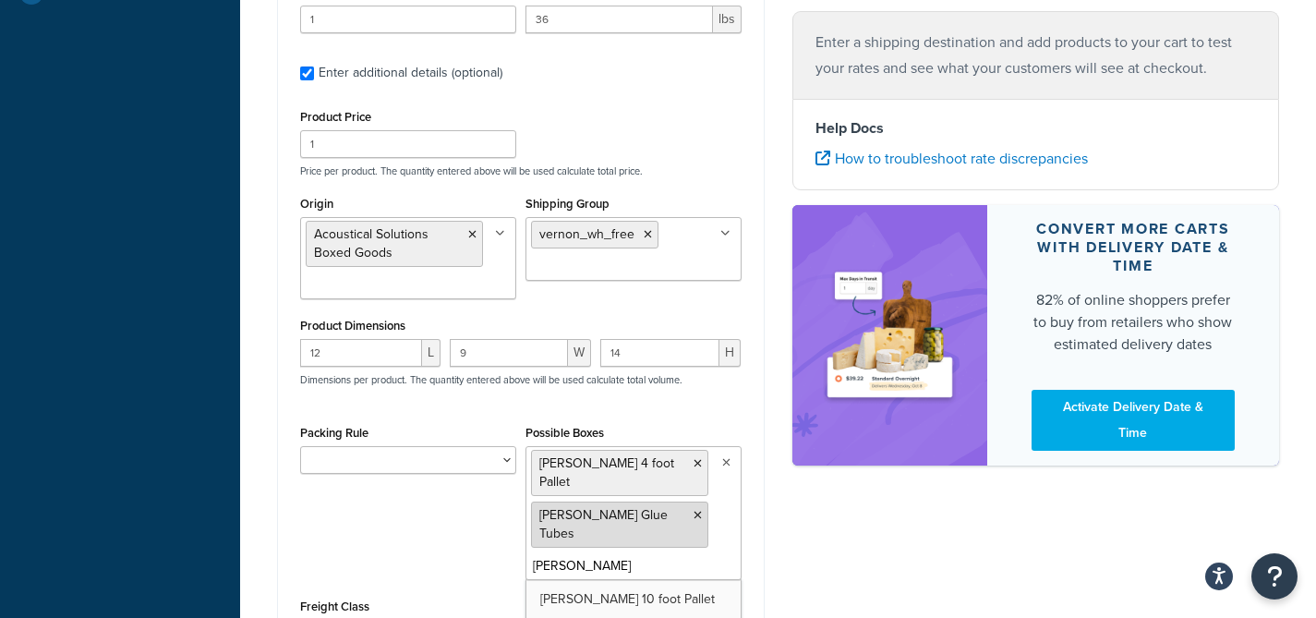
type input "vernon"
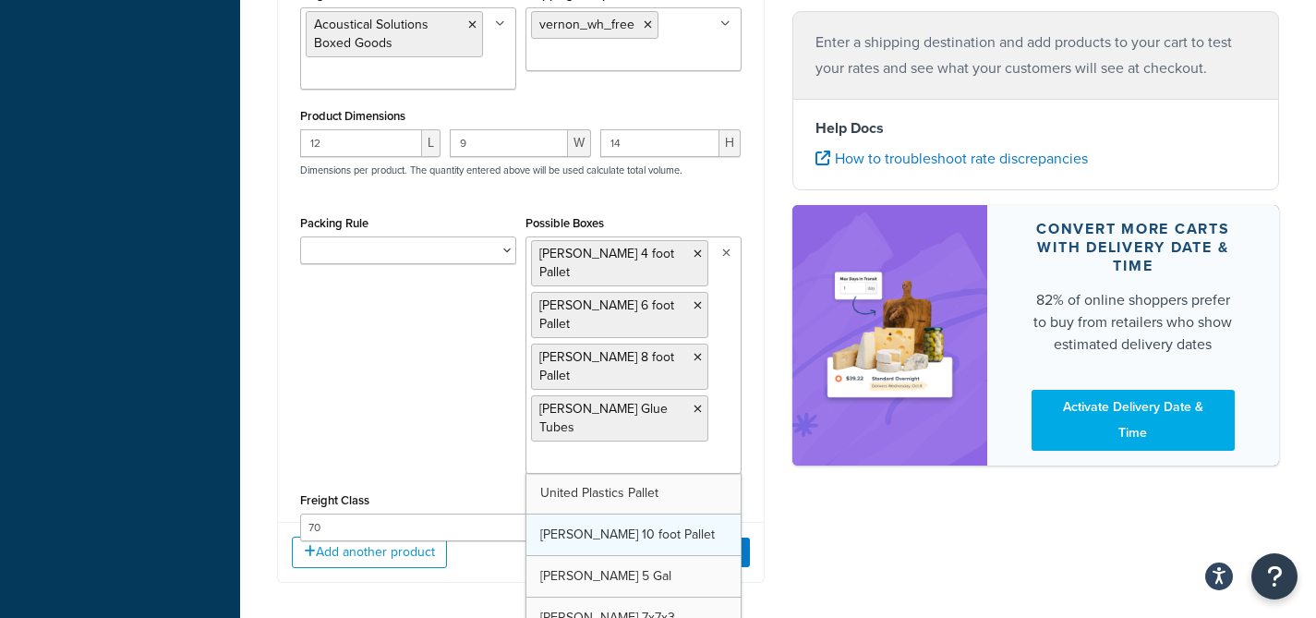
scroll to position [4675, 0]
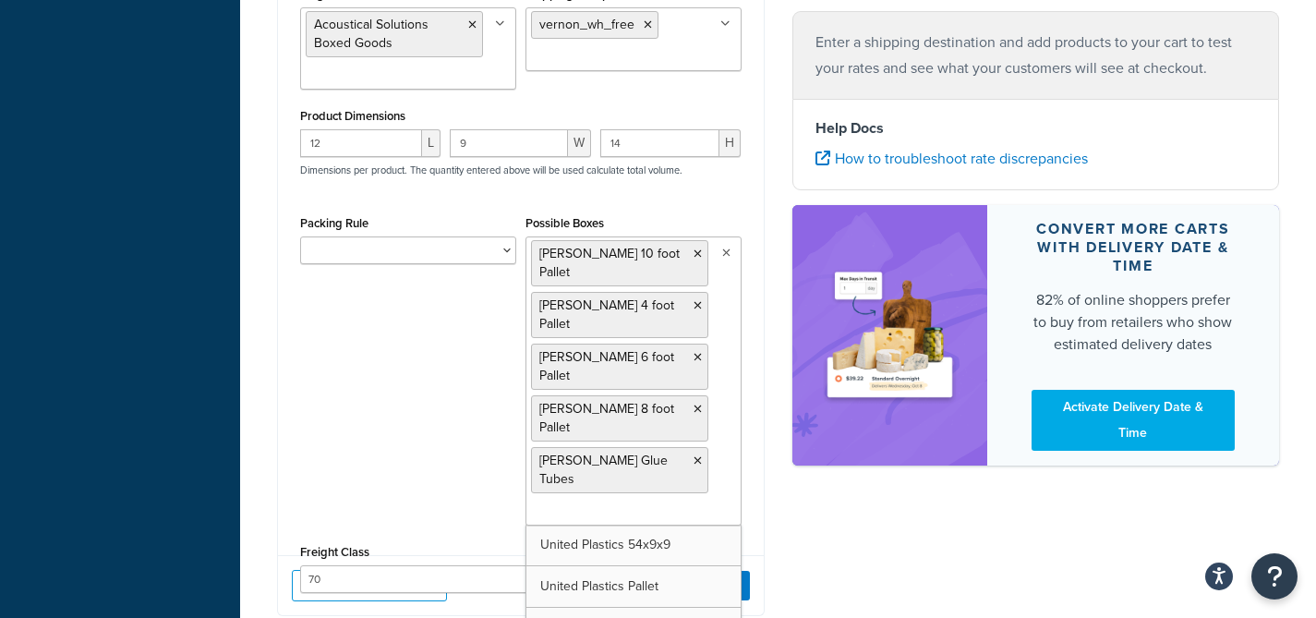
click at [464, 388] on div "Packing Rule Clearsonic AmpPac 10 Clearsonic AmpPac 20 Clearsonic AmpPac 21 Cle…" at bounding box center [521, 375] width 451 height 329
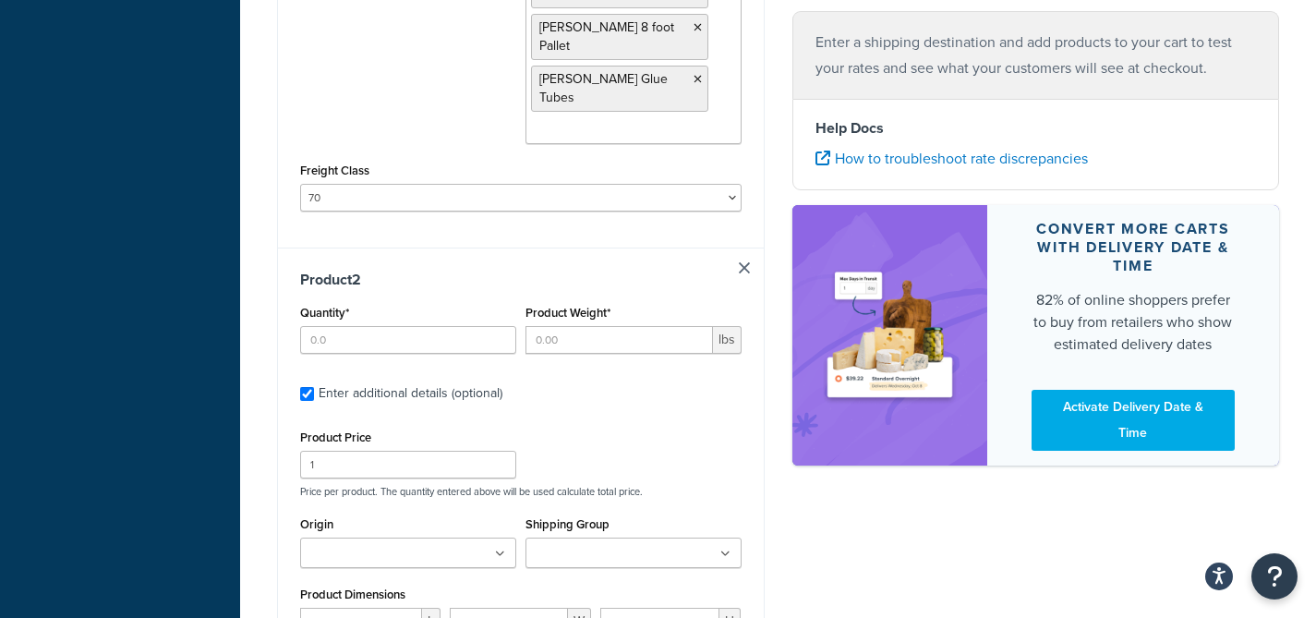
scroll to position [1208, 0]
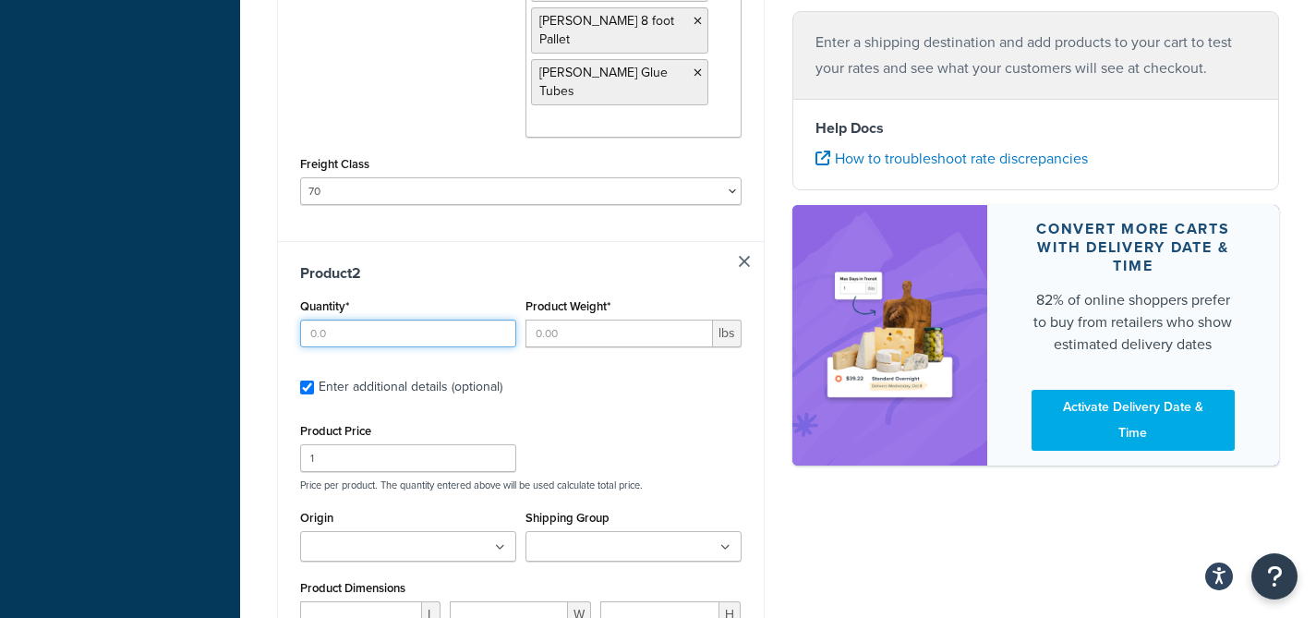
click at [398, 320] on input "Quantity*" at bounding box center [408, 334] width 216 height 28
type input "1"
click at [560, 294] on div "Product Weight* lbs" at bounding box center [633, 327] width 225 height 67
click at [569, 320] on input "Product Weight*" at bounding box center [620, 334] width 188 height 28
type input "17.4"
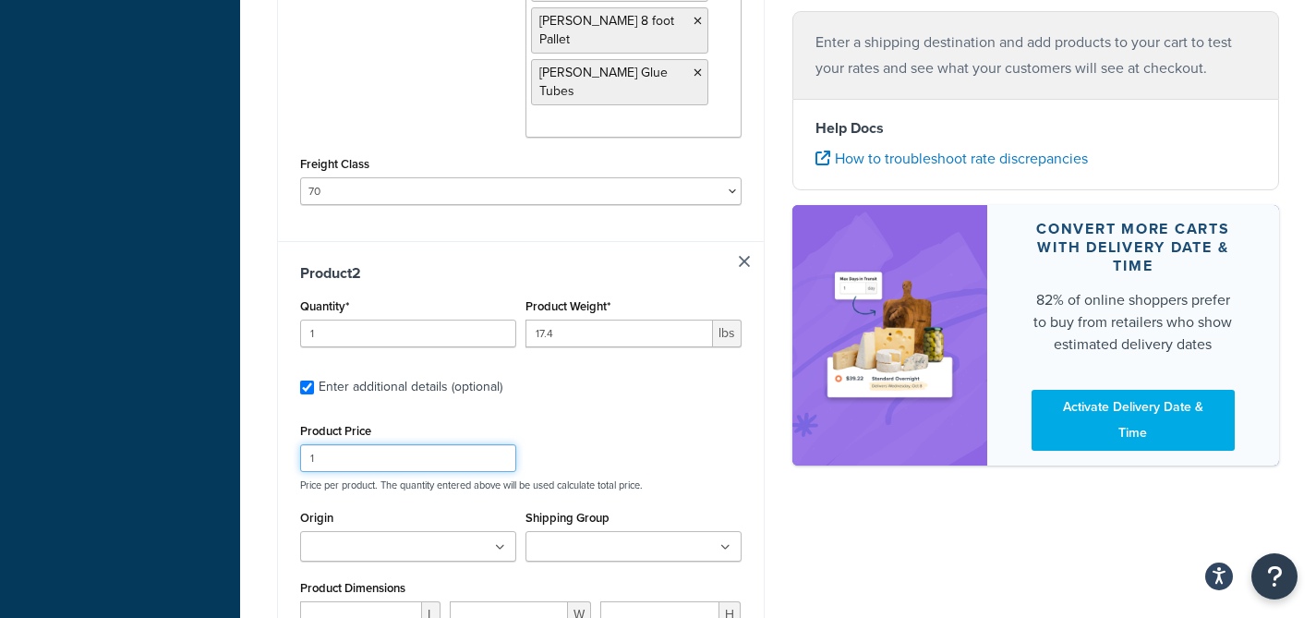
click at [405, 444] on input "1" at bounding box center [408, 458] width 216 height 28
type input "301.99"
click at [427, 538] on input "Origin" at bounding box center [387, 548] width 163 height 20
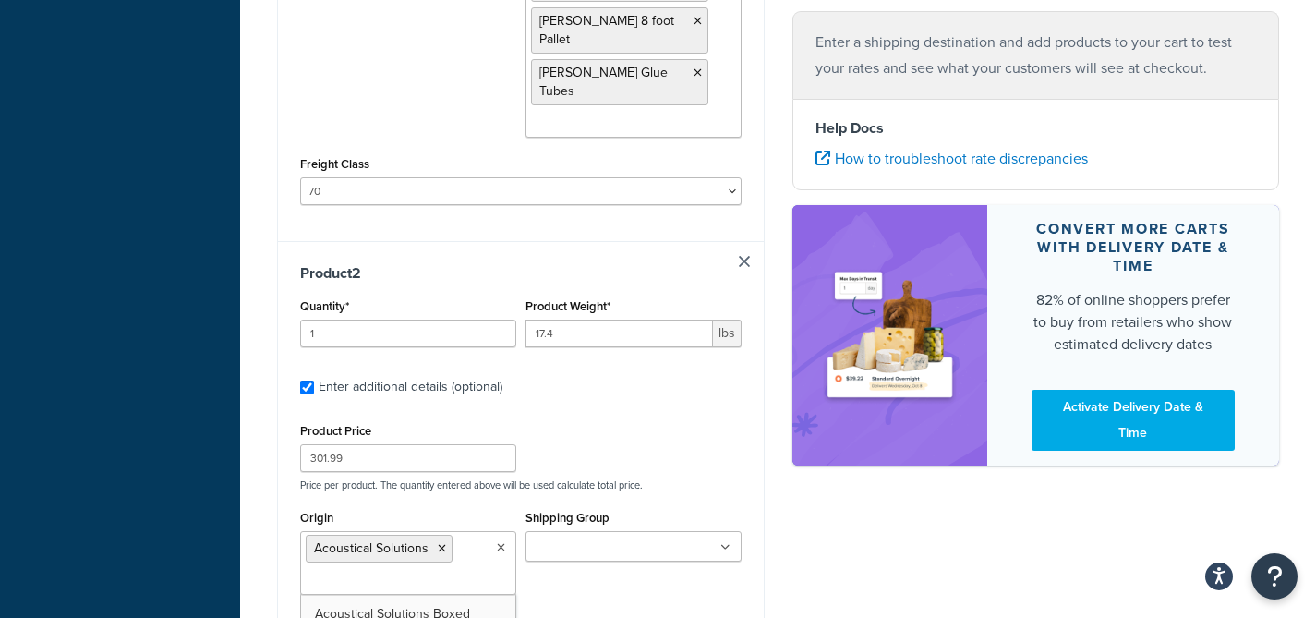
click at [592, 538] on input "Shipping Group" at bounding box center [612, 548] width 163 height 20
type input "vernon_wh"
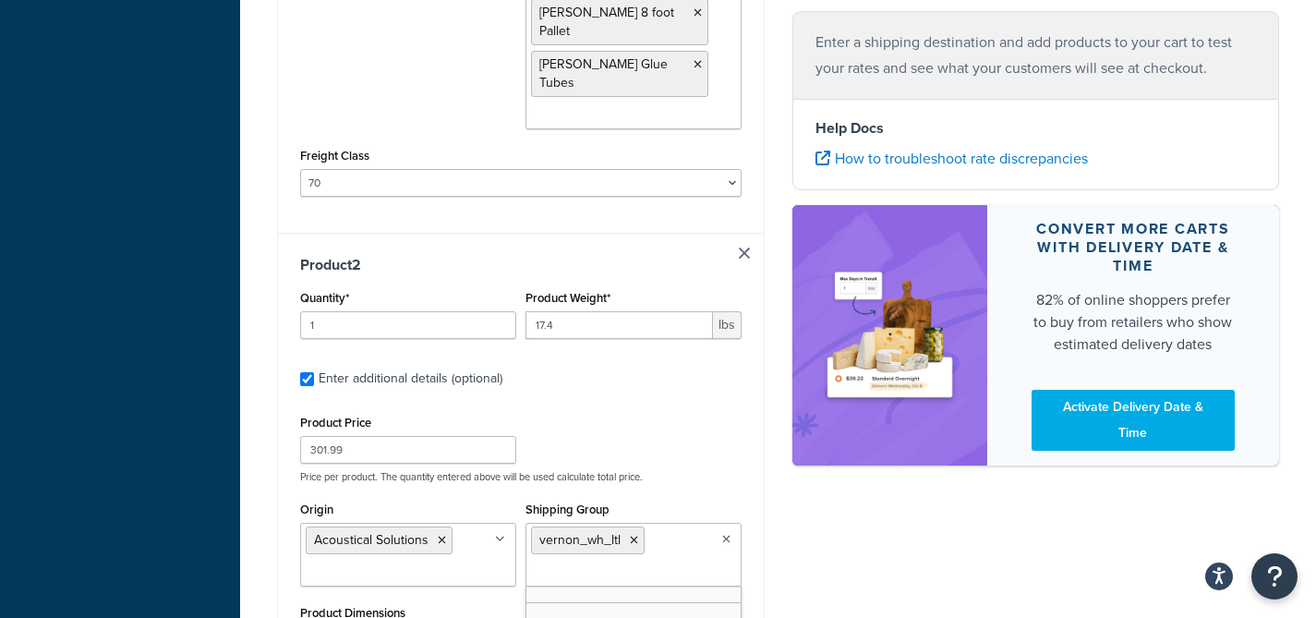
scroll to position [1271, 0]
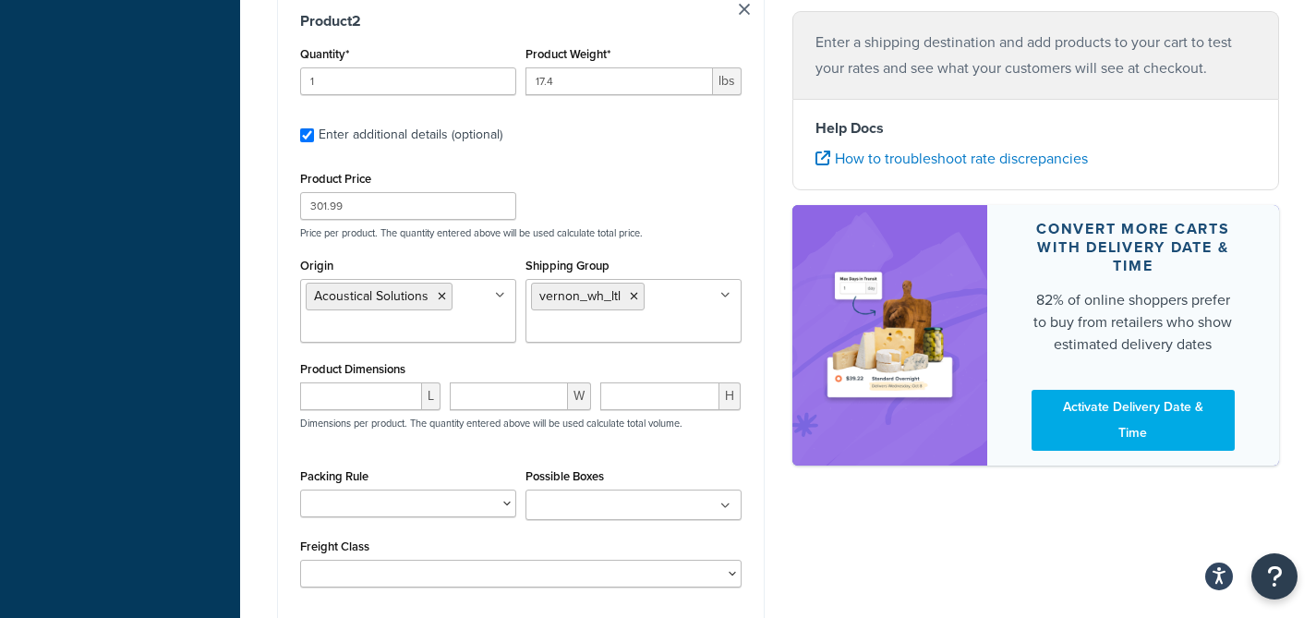
scroll to position [1533, 0]
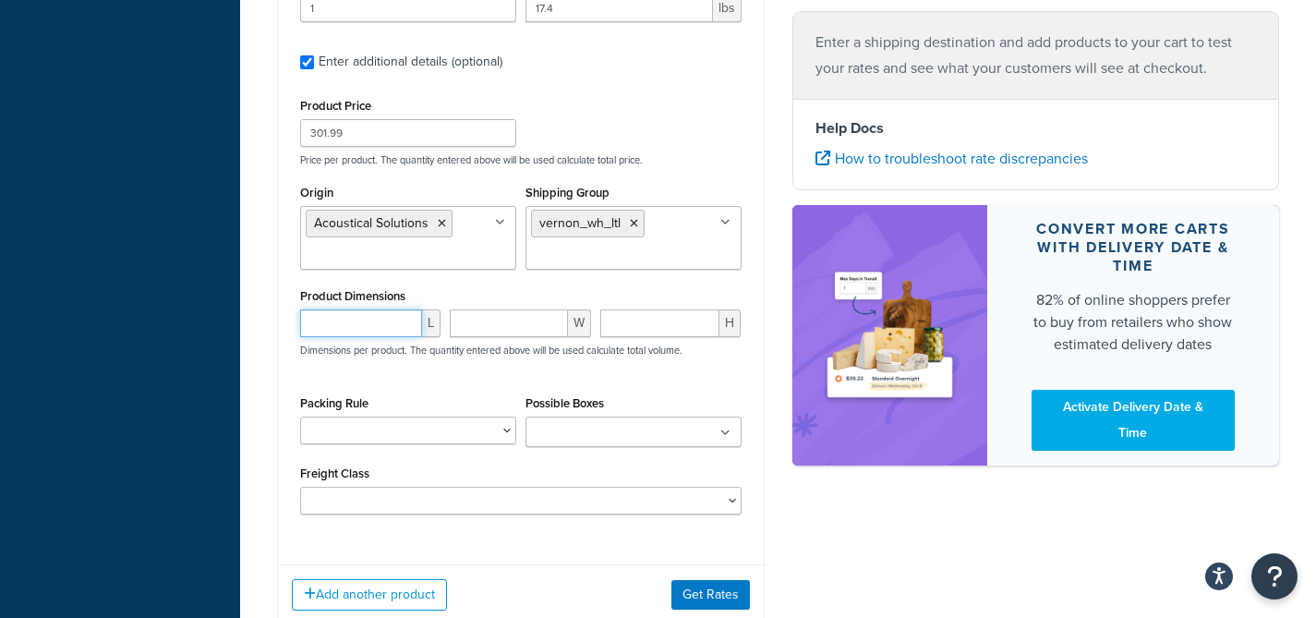
click at [364, 309] on input "number" at bounding box center [361, 323] width 122 height 28
type input "72"
type input "48"
type input "1"
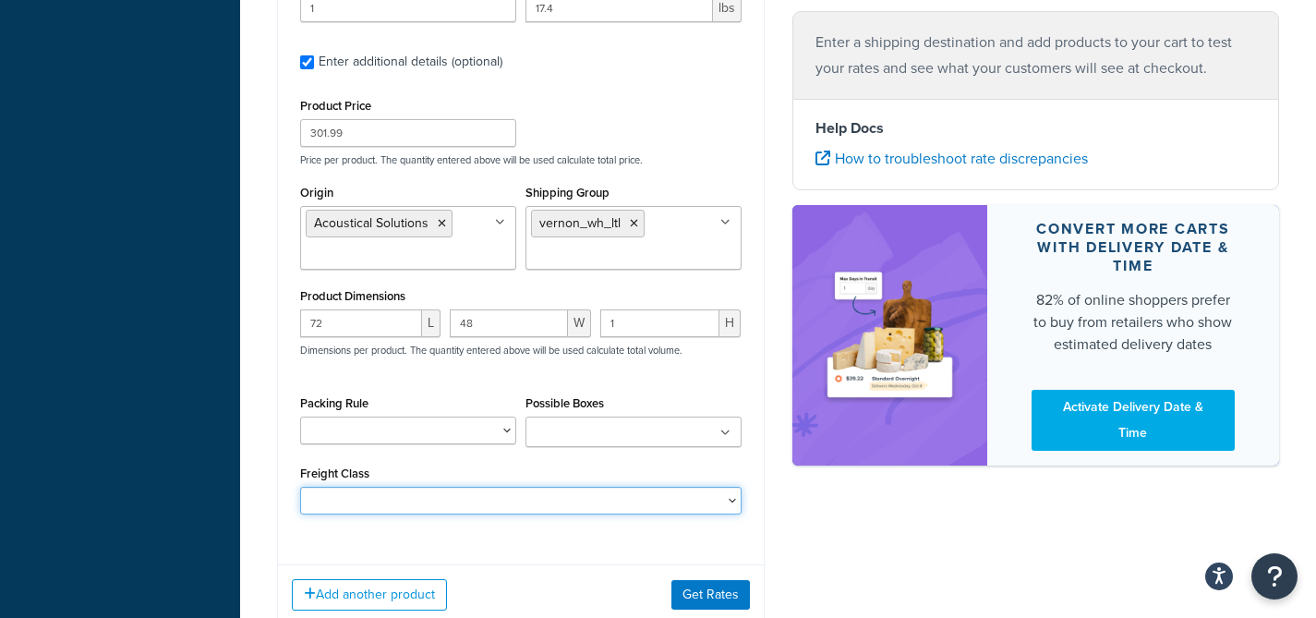
click at [423, 487] on select "50 55 60 65 70 77.5 85 92.5 100 110 125 150 175 200 250 300 400 500" at bounding box center [521, 501] width 442 height 28
select select "175"
click at [300, 487] on select "50 55 60 65 70 77.5 85 92.5 100 110 125 150 175 200 250 300 400 500" at bounding box center [521, 501] width 442 height 28
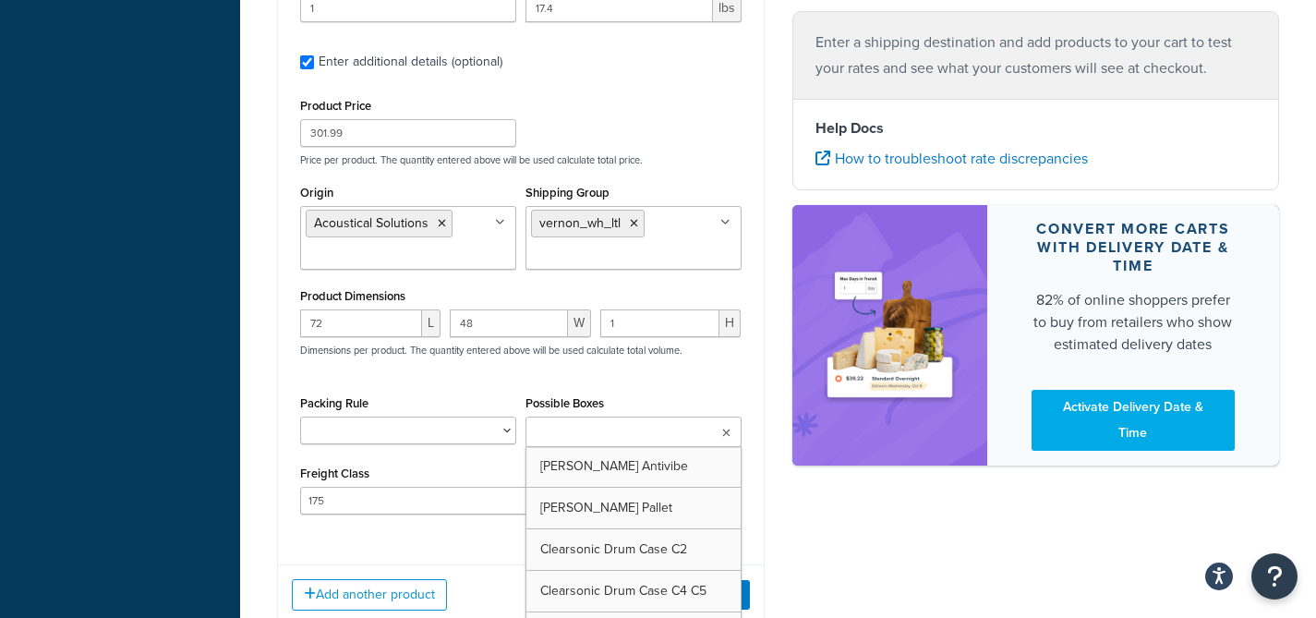
click at [550, 423] on input "Possible Boxes" at bounding box center [612, 433] width 163 height 20
type input "vernon"
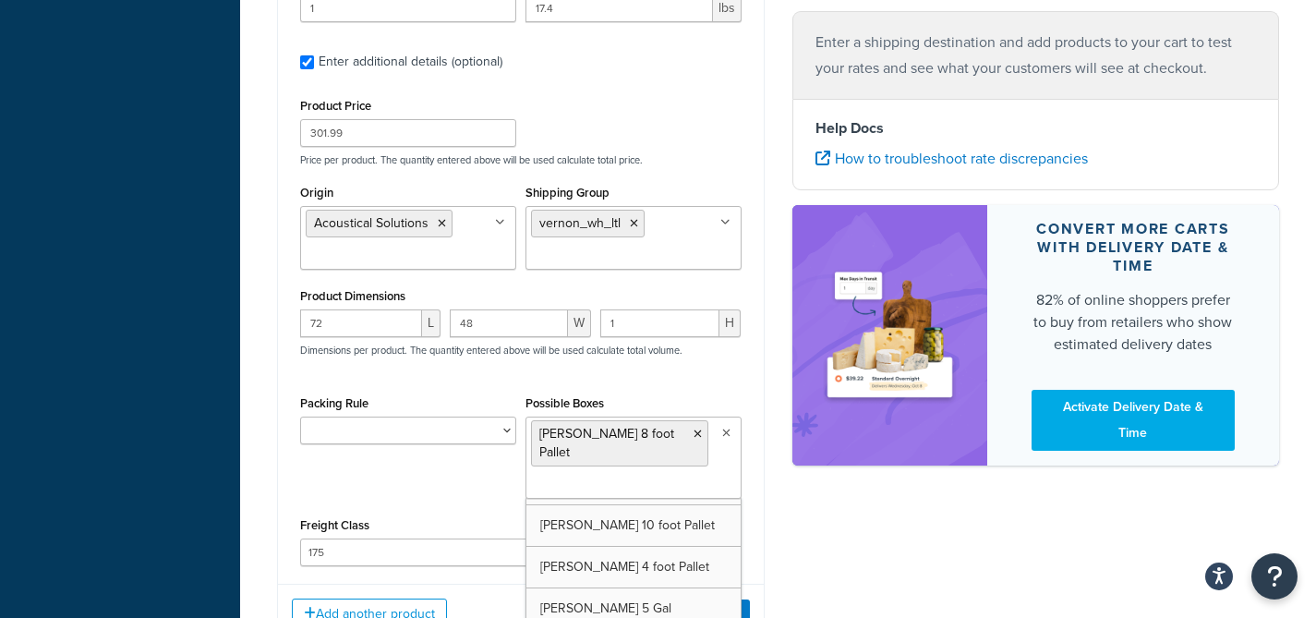
scroll to position [4771, 0]
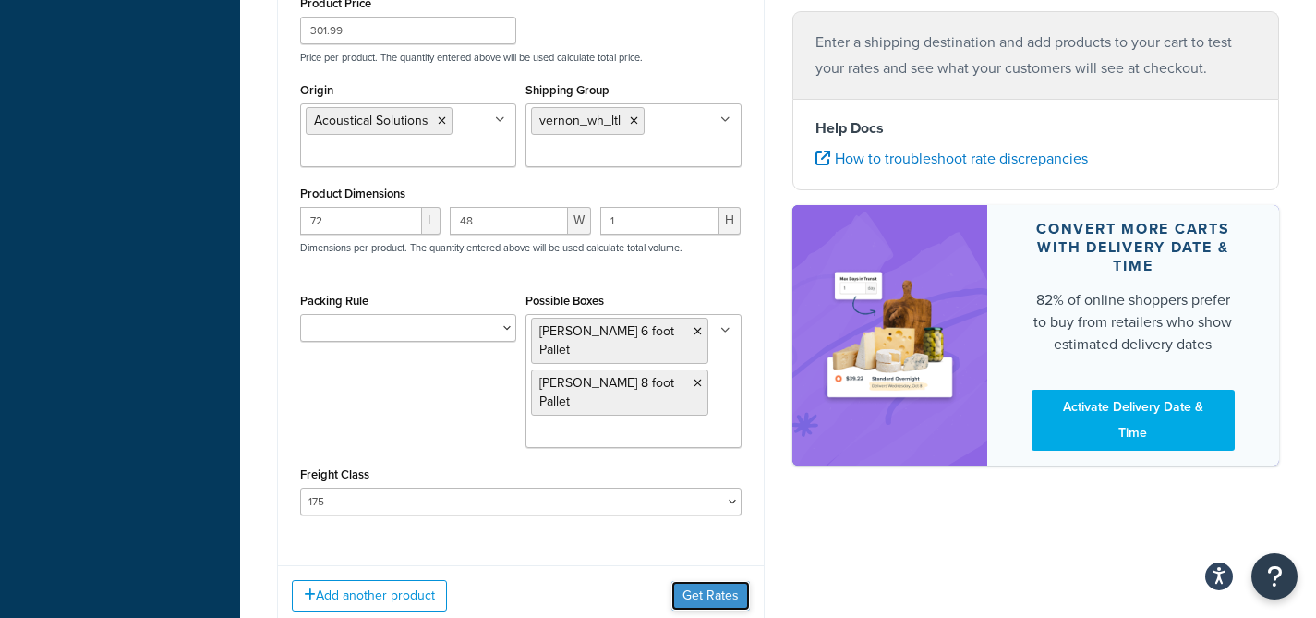
click at [705, 581] on button "Get Rates" at bounding box center [711, 596] width 79 height 30
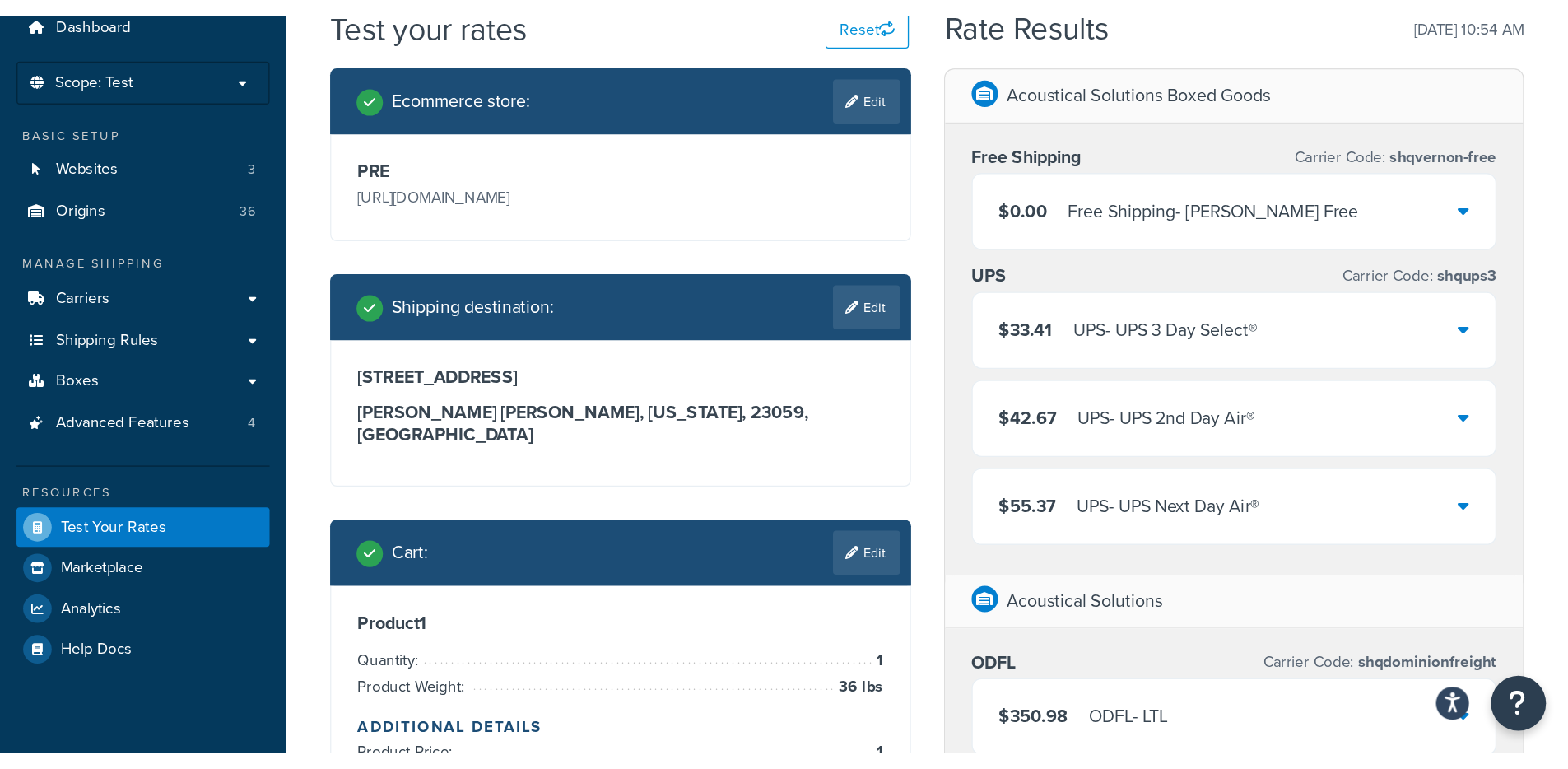
scroll to position [0, 0]
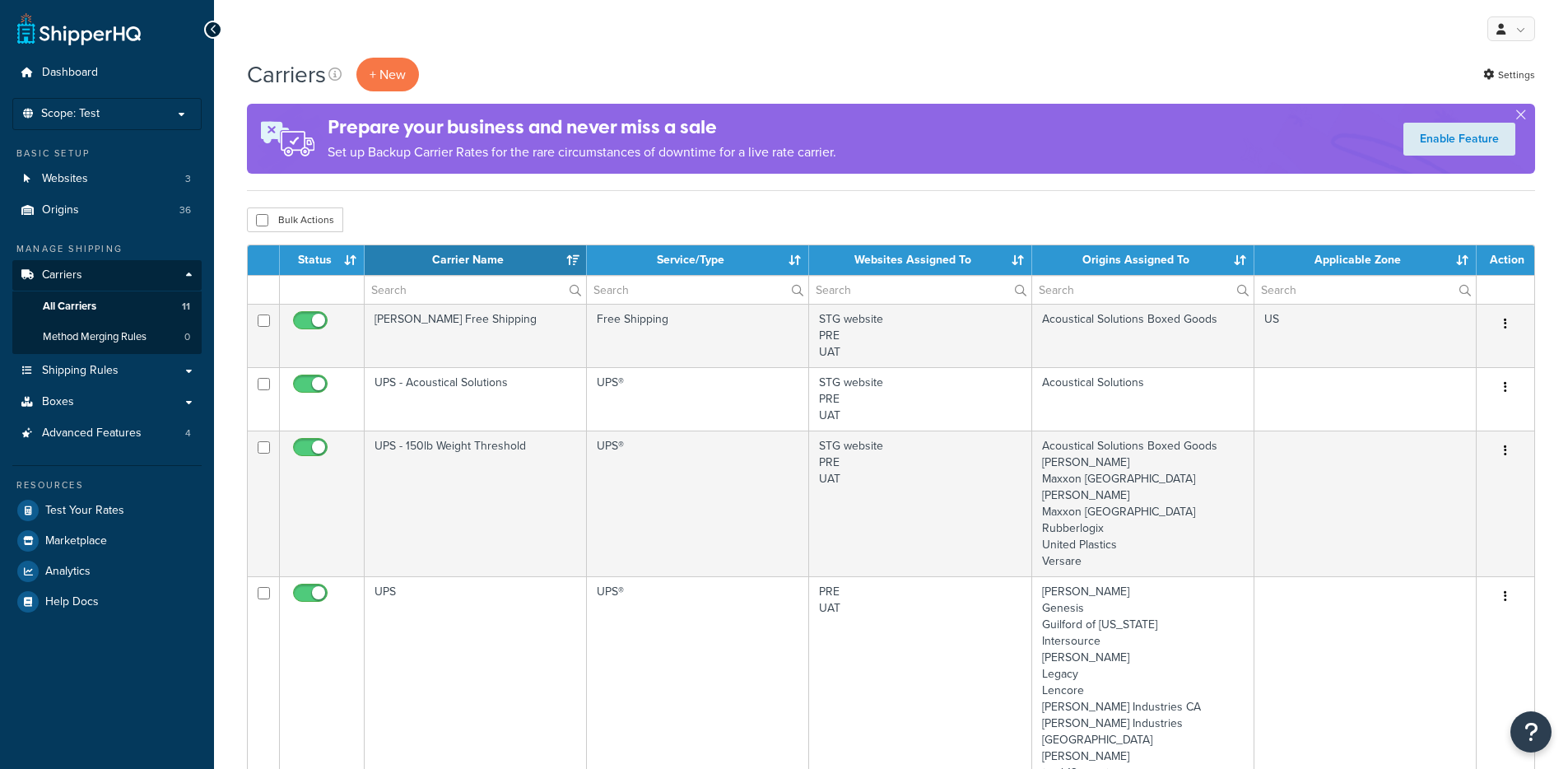
select select "15"
click at [144, 333] on span "Method Merging Rules" at bounding box center [94, 337] width 103 height 14
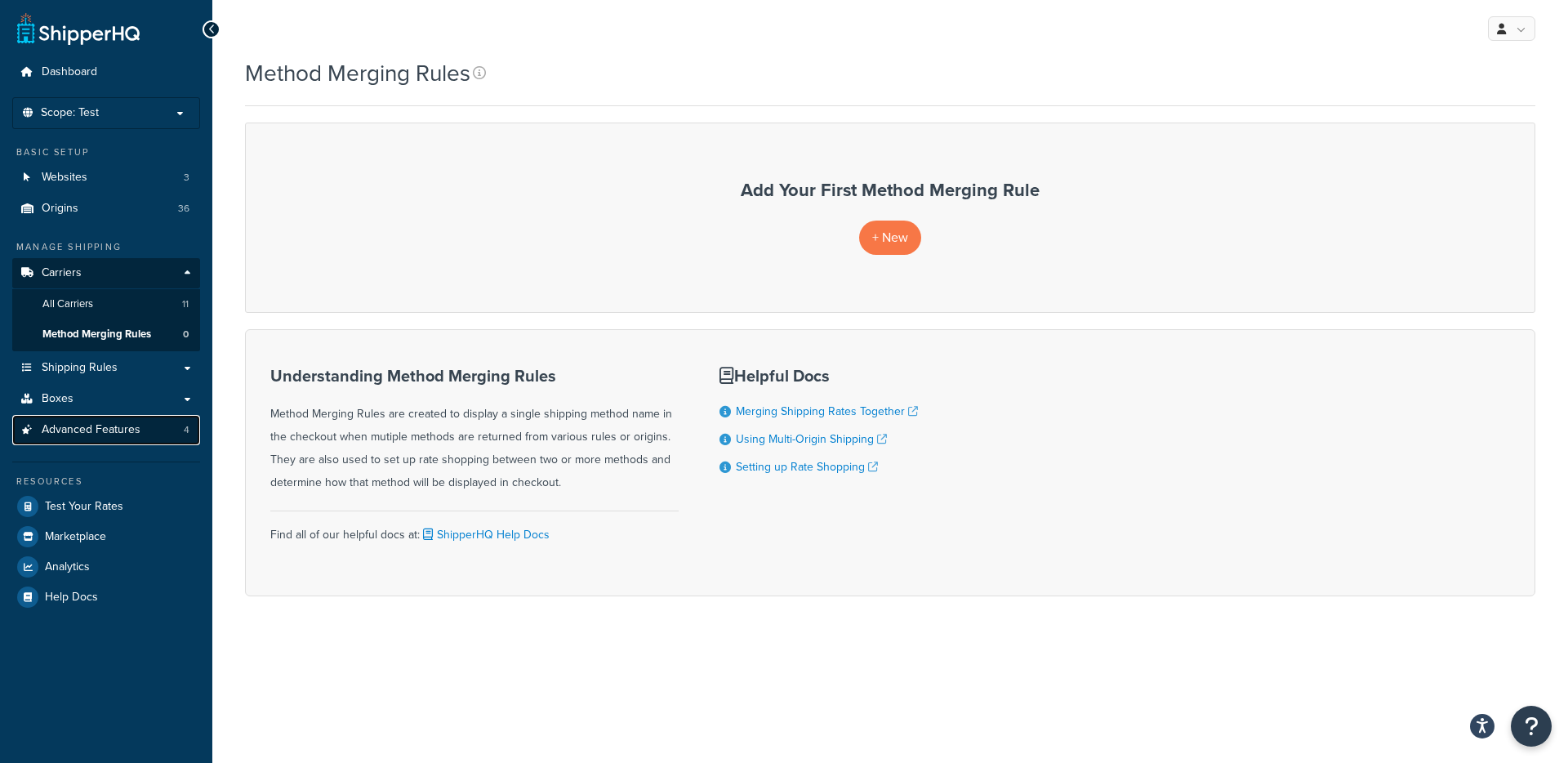
click at [112, 431] on span "Advanced Features" at bounding box center [91, 430] width 99 height 14
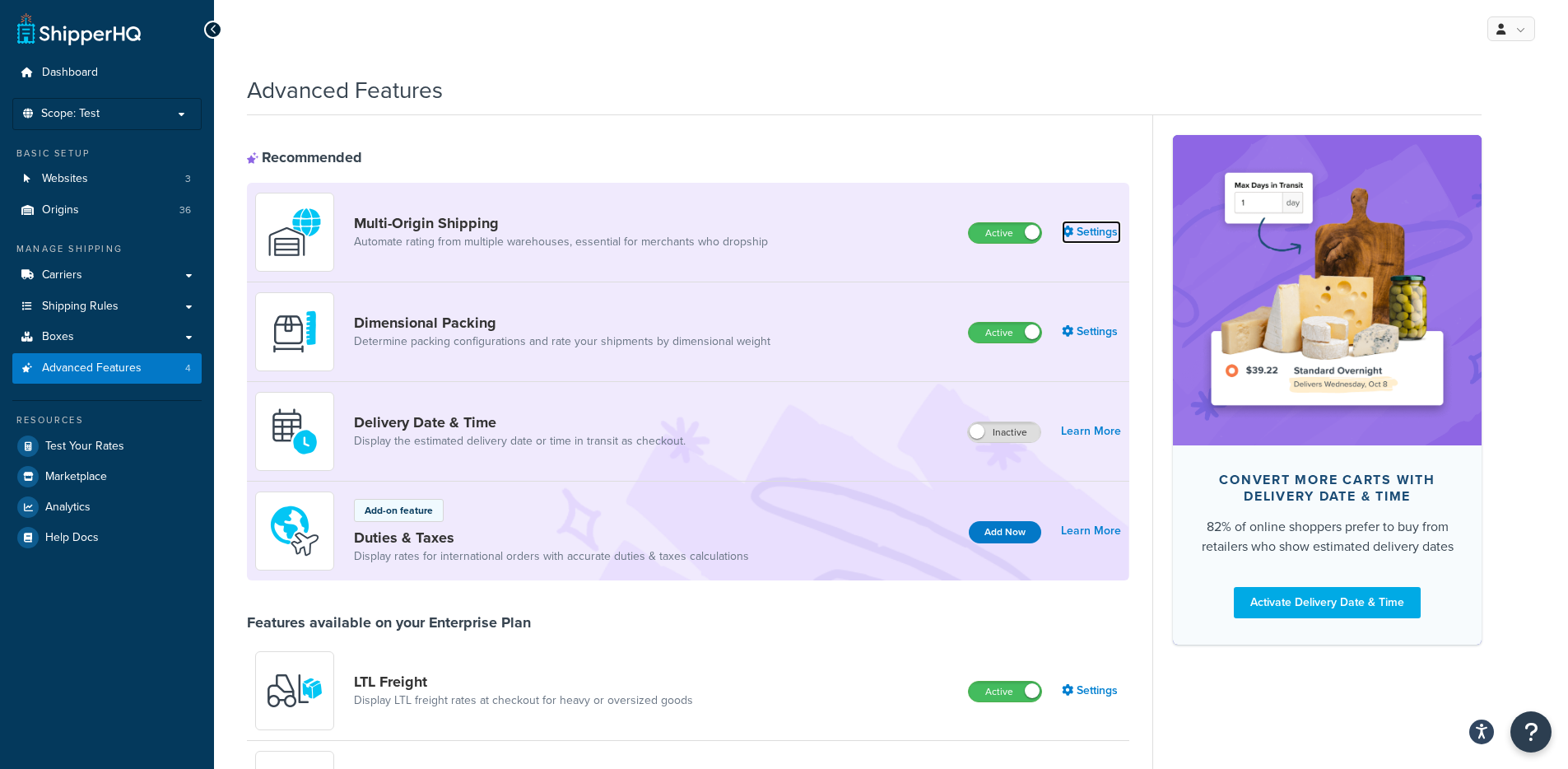
click at [1088, 233] on link "Settings" at bounding box center [1091, 233] width 60 height 23
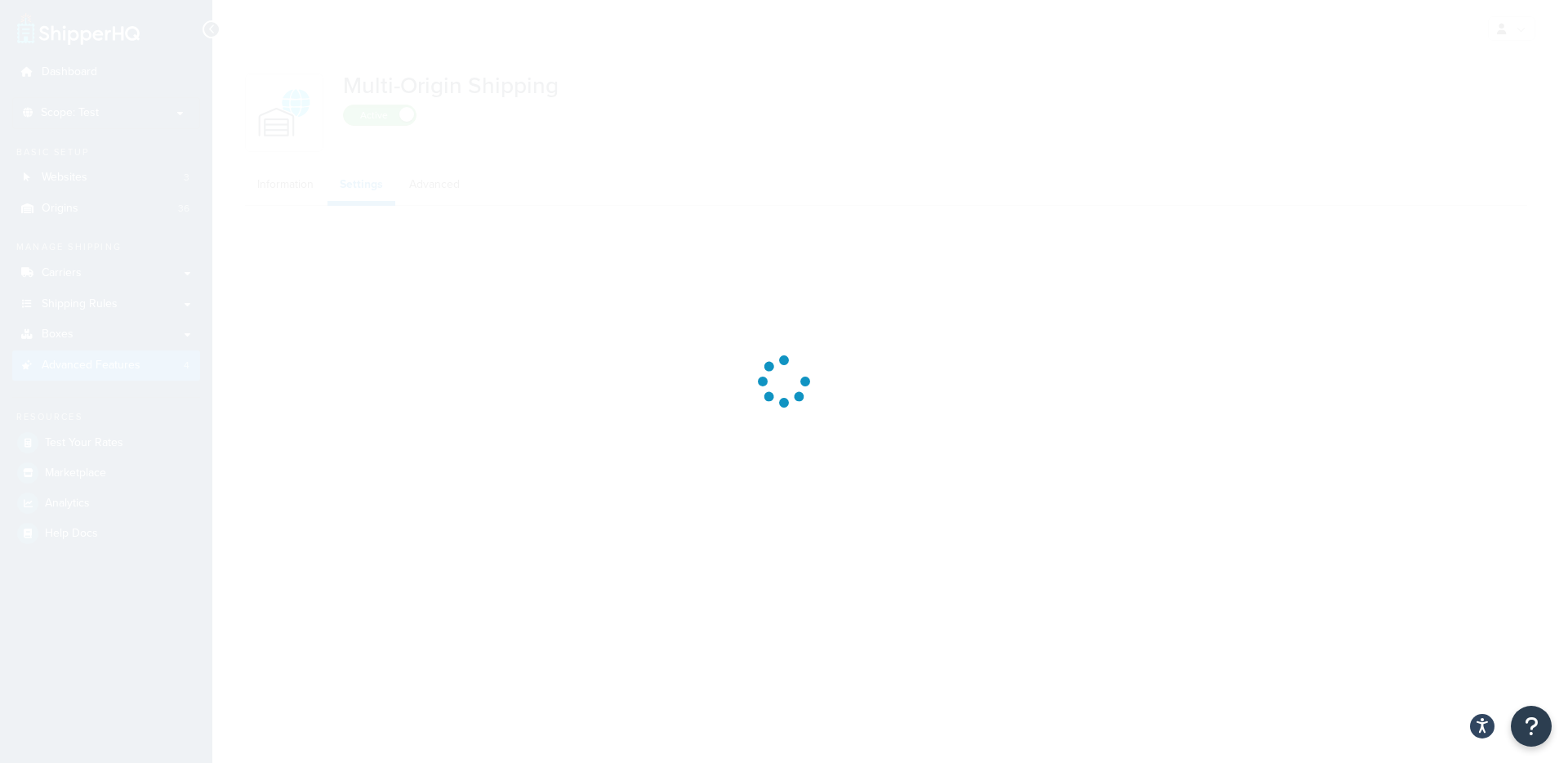
select select "false"
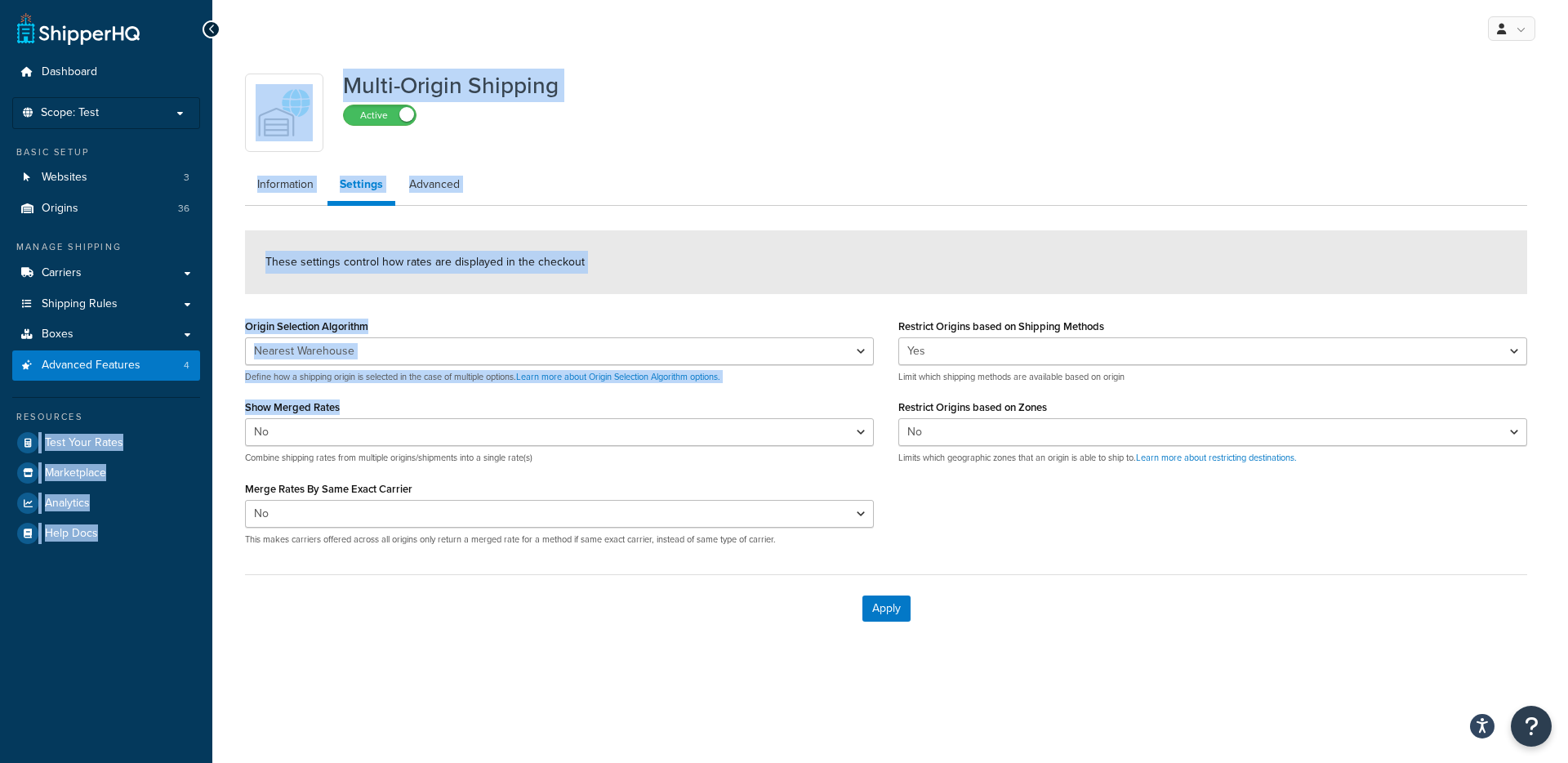
drag, startPoint x: 384, startPoint y: 407, endPoint x: 209, endPoint y: 417, distance: 175.3
click at [208, 414] on div "Dashboard Scope: Test Basic Setup Websites 3 Origins 36 Manage Shipping Carrier…" at bounding box center [784, 381] width 1568 height 763
click at [278, 413] on label "Show Merged Rates" at bounding box center [292, 408] width 95 height 12
click at [278, 418] on select "Yes No" at bounding box center [559, 431] width 628 height 27
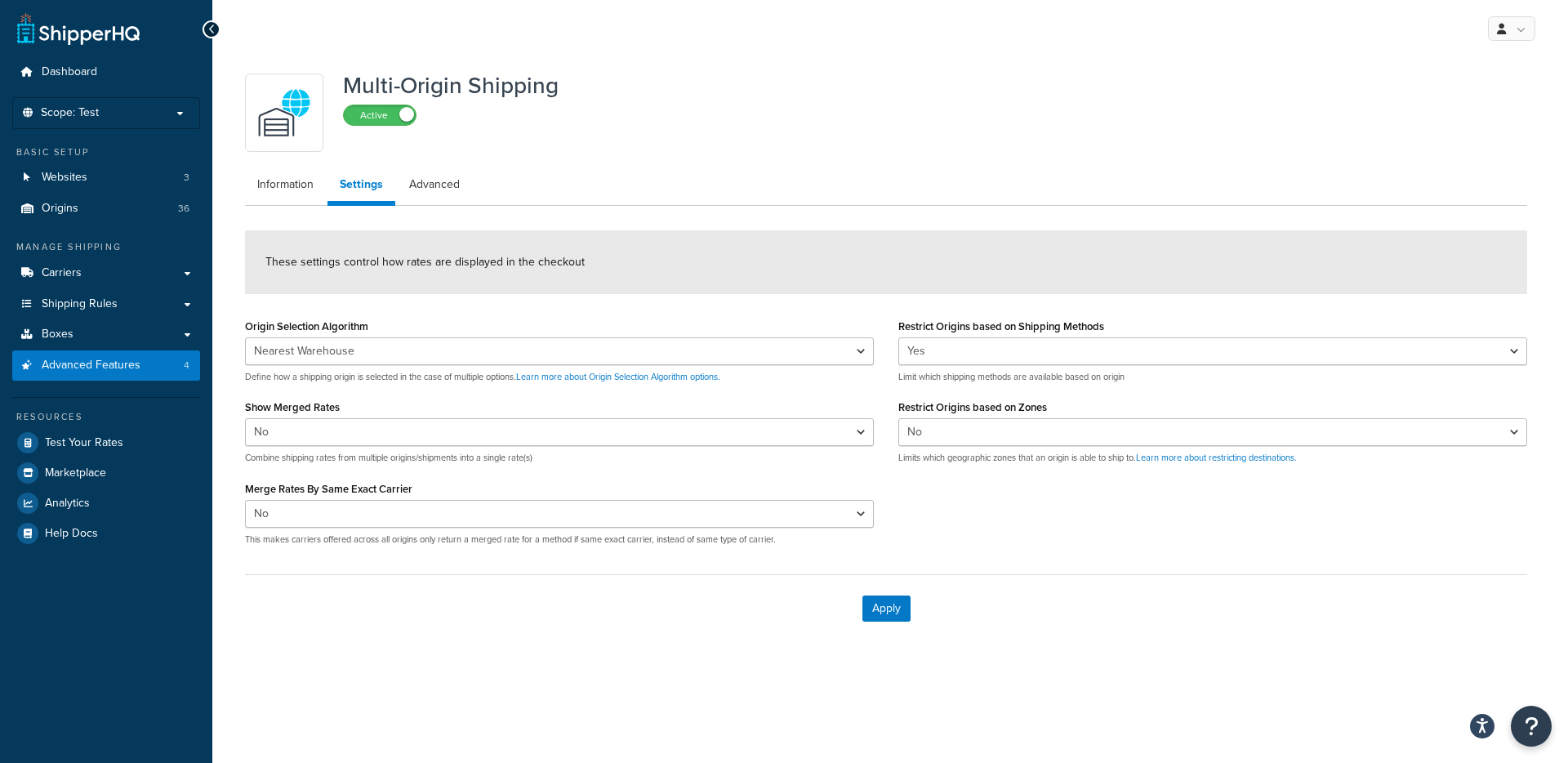
click at [279, 409] on label "Show Merged Rates" at bounding box center [292, 408] width 95 height 12
click at [279, 418] on select "Yes No" at bounding box center [559, 431] width 628 height 27
click at [279, 409] on label "Show Merged Rates" at bounding box center [292, 408] width 95 height 12
click at [279, 418] on select "Yes No" at bounding box center [559, 431] width 628 height 27
click at [290, 405] on label "Show Merged Rates" at bounding box center [292, 408] width 95 height 12
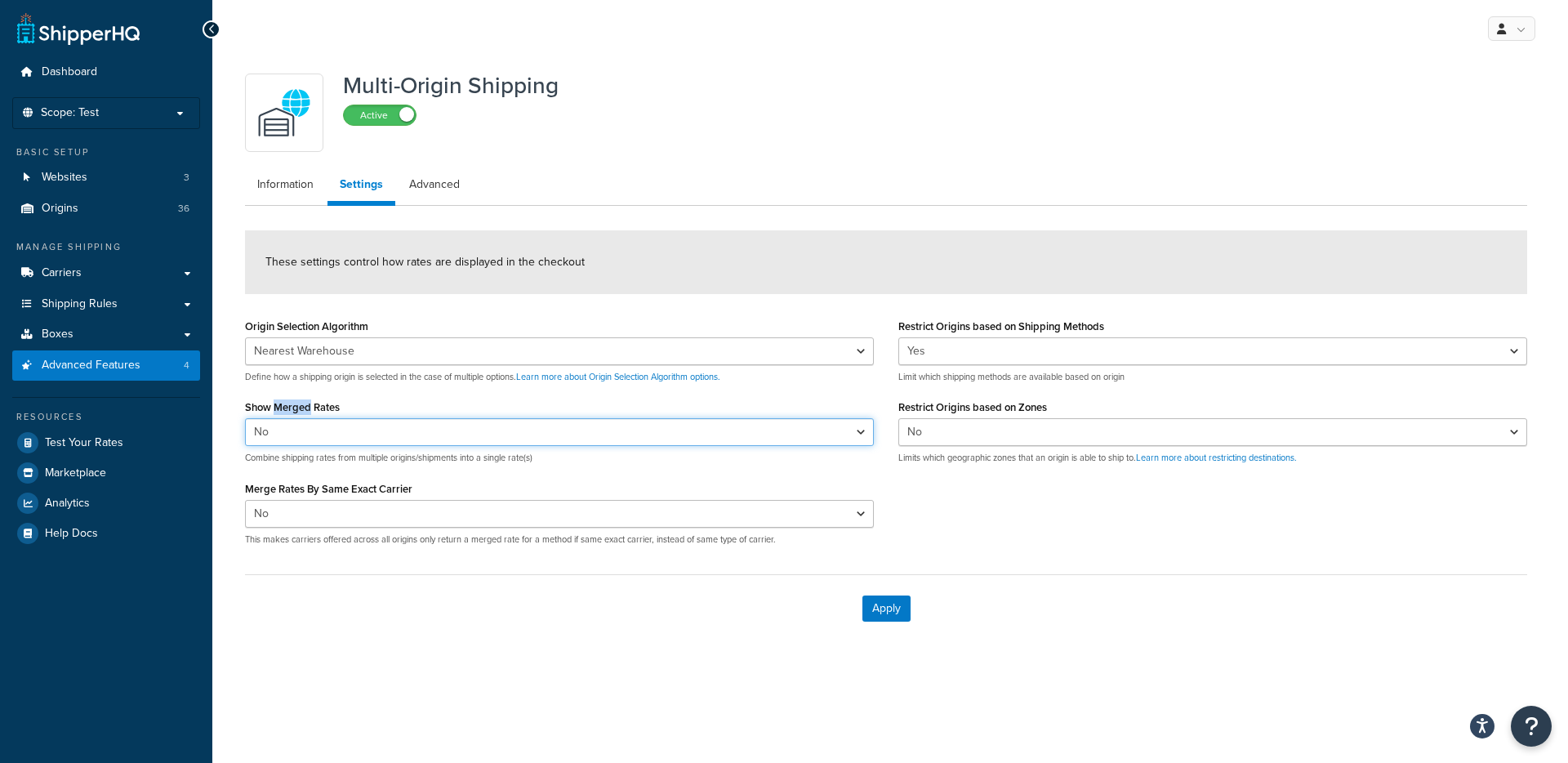
click at [290, 418] on select "Yes No" at bounding box center [559, 431] width 628 height 27
